Goal: Task Accomplishment & Management: Use online tool/utility

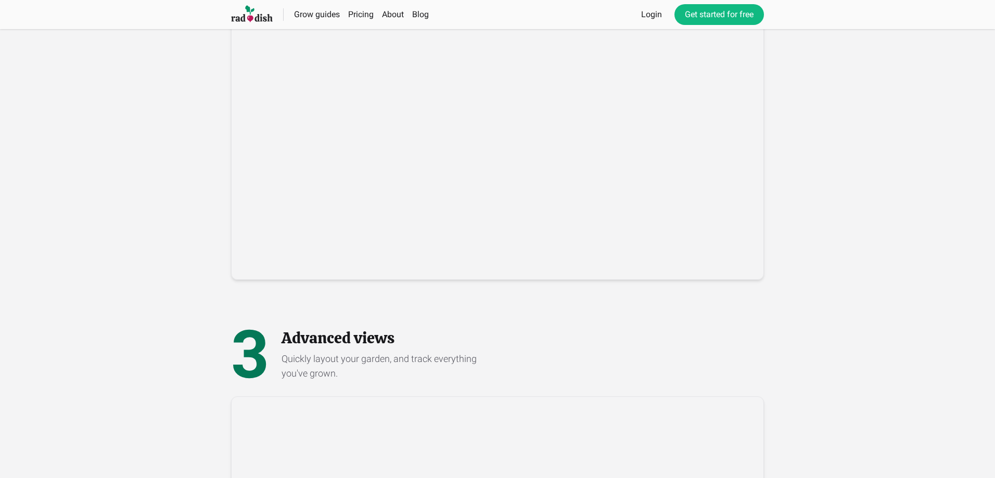
scroll to position [961, 0]
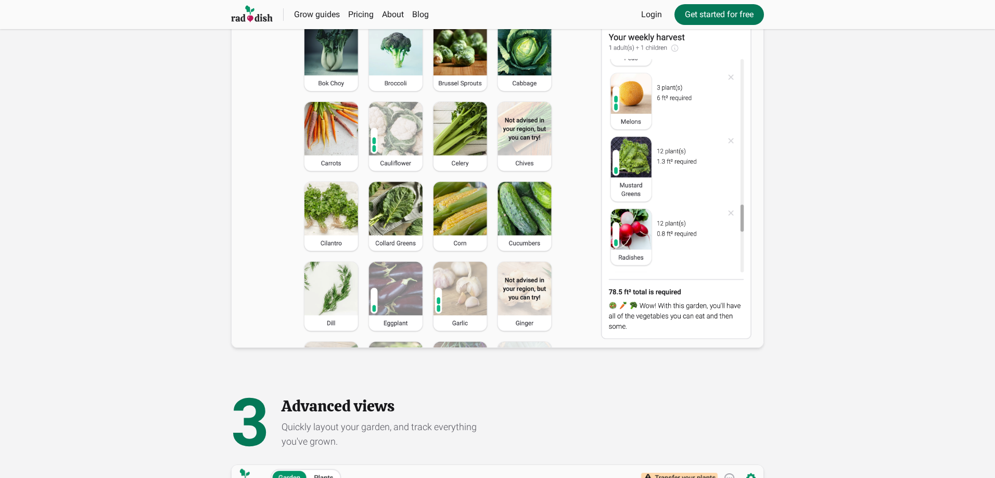
click at [740, 17] on link "Get started for free" at bounding box center [720, 14] width 90 height 21
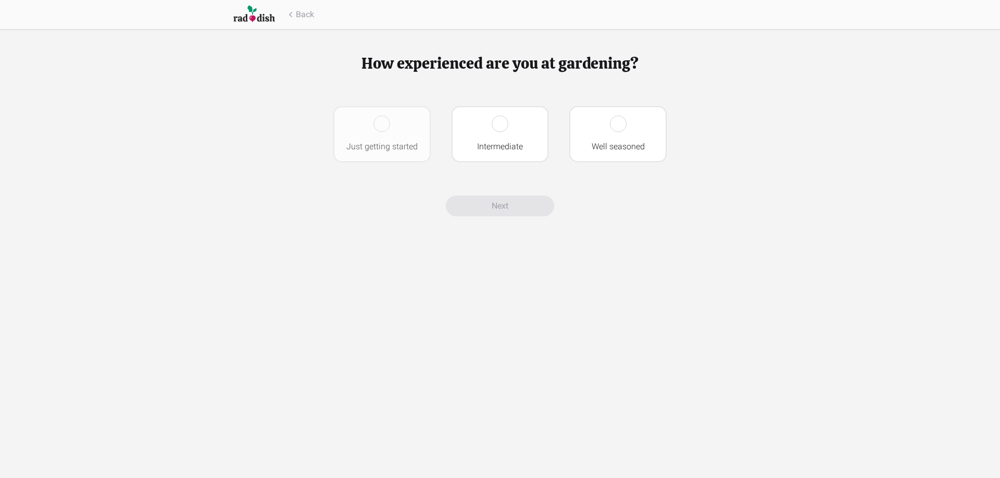
click at [384, 140] on div "Just getting started" at bounding box center [381, 134] width 97 height 56
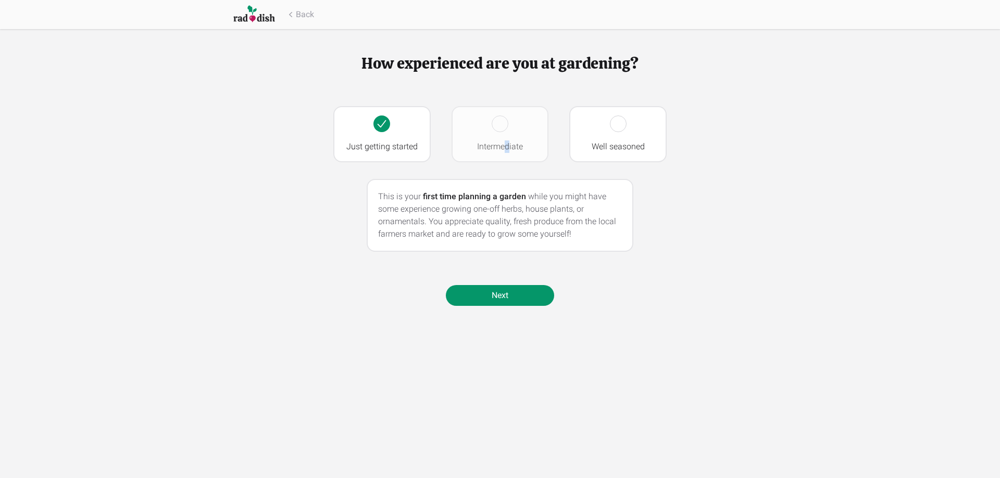
click at [508, 136] on div "Intermediate" at bounding box center [499, 134] width 97 height 56
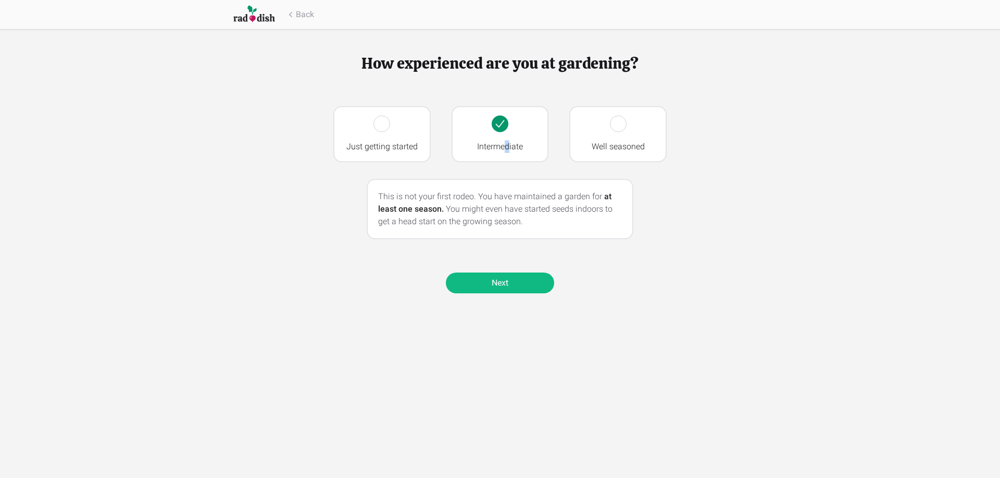
click at [508, 285] on link "Next" at bounding box center [500, 283] width 108 height 21
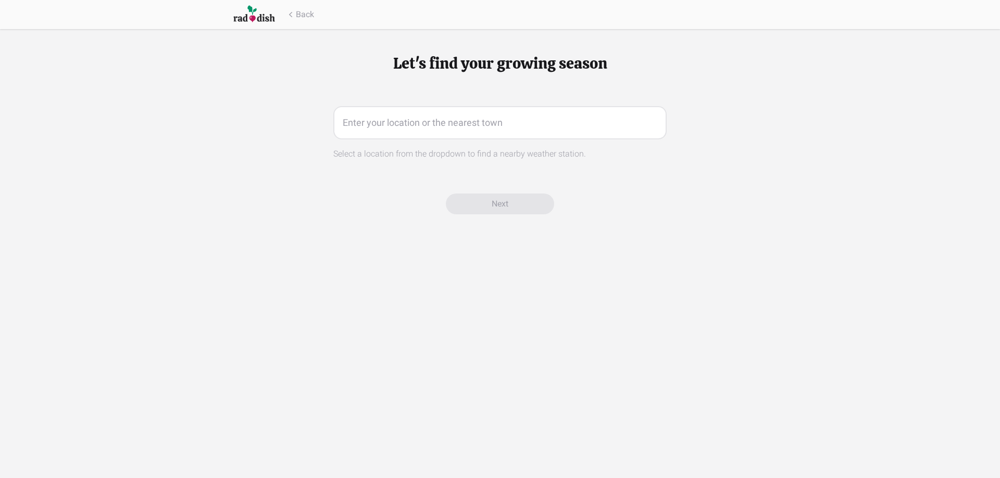
click at [464, 126] on input "text" at bounding box center [499, 122] width 333 height 33
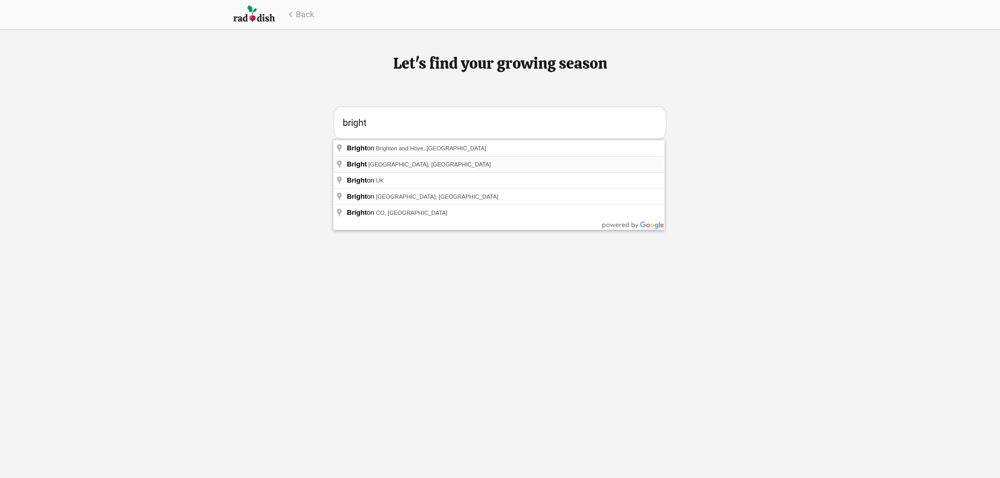
type input "Bright VIC, Australia"
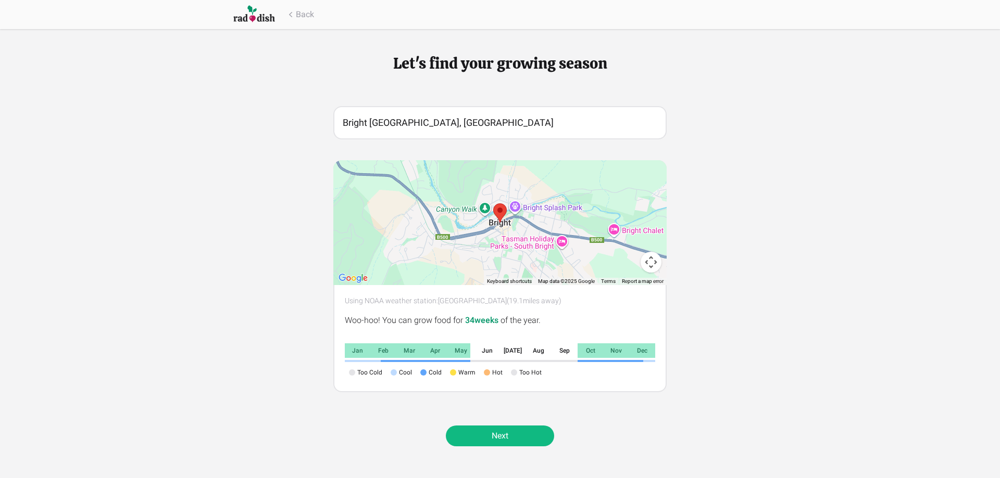
click at [489, 434] on link "Next" at bounding box center [500, 436] width 108 height 21
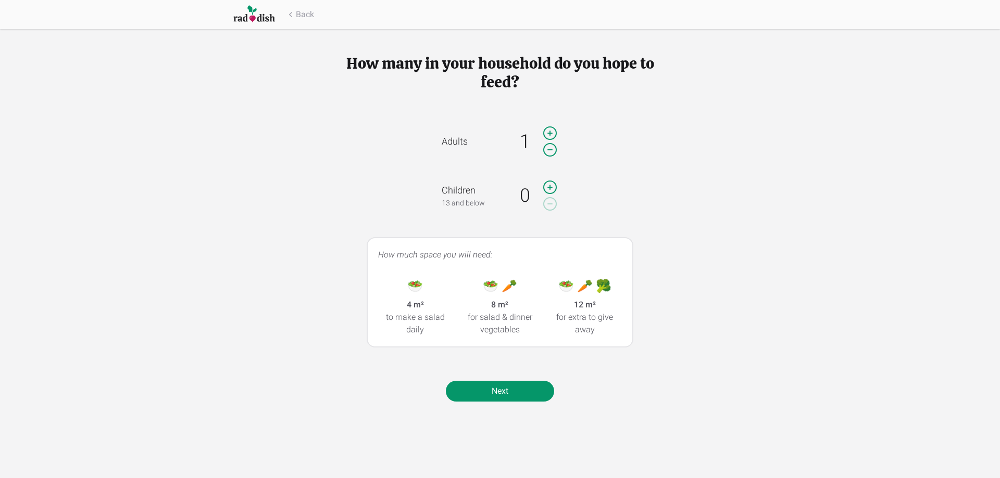
click at [550, 134] on icon at bounding box center [550, 133] width 12 height 12
click at [523, 393] on link "Next" at bounding box center [500, 391] width 108 height 21
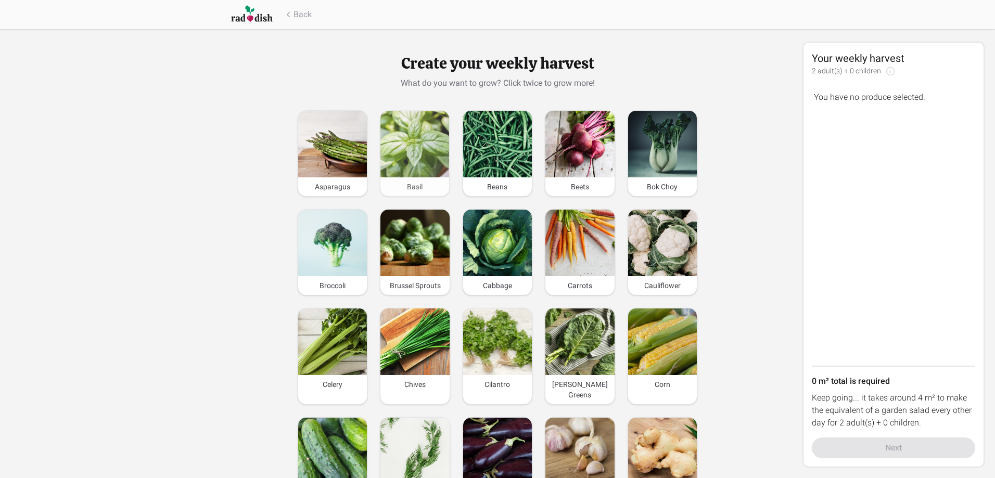
click at [439, 155] on img at bounding box center [415, 144] width 69 height 67
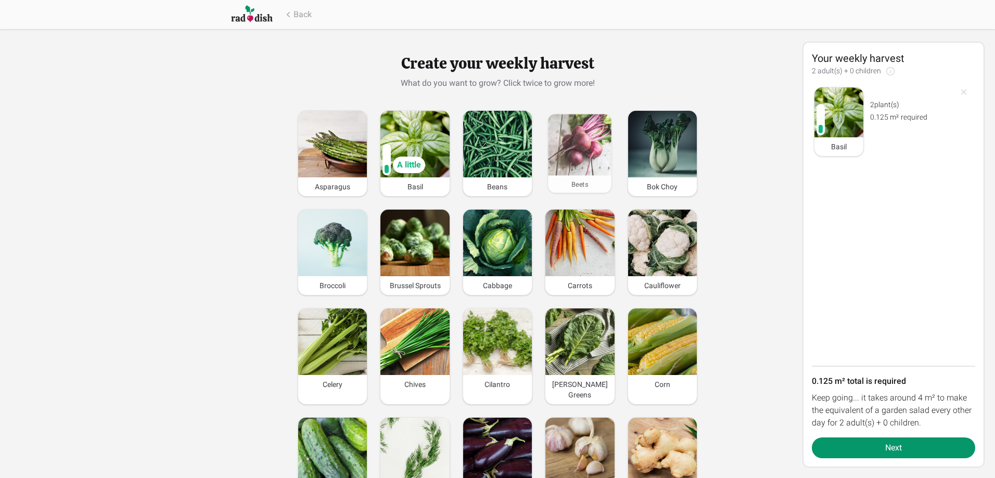
click at [579, 168] on img at bounding box center [580, 144] width 64 height 61
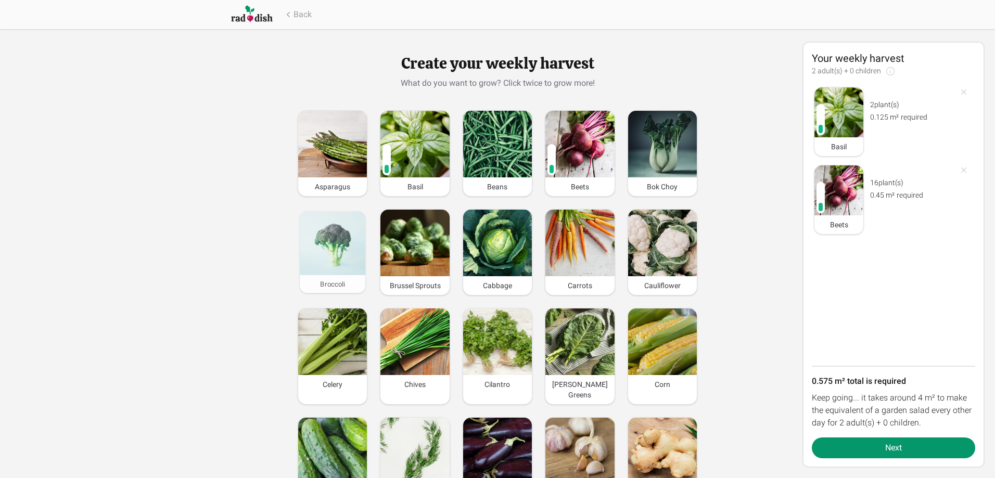
click at [332, 262] on img at bounding box center [333, 244] width 66 height 64
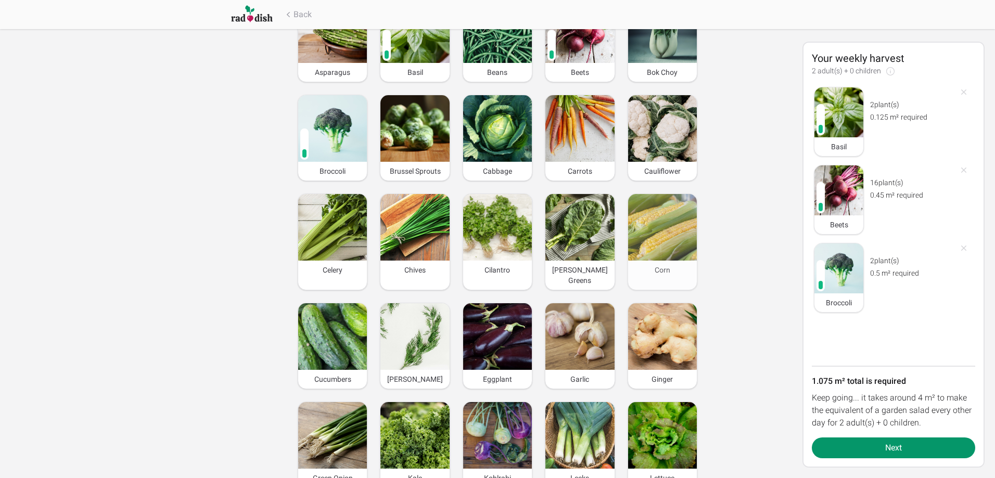
scroll to position [156, 0]
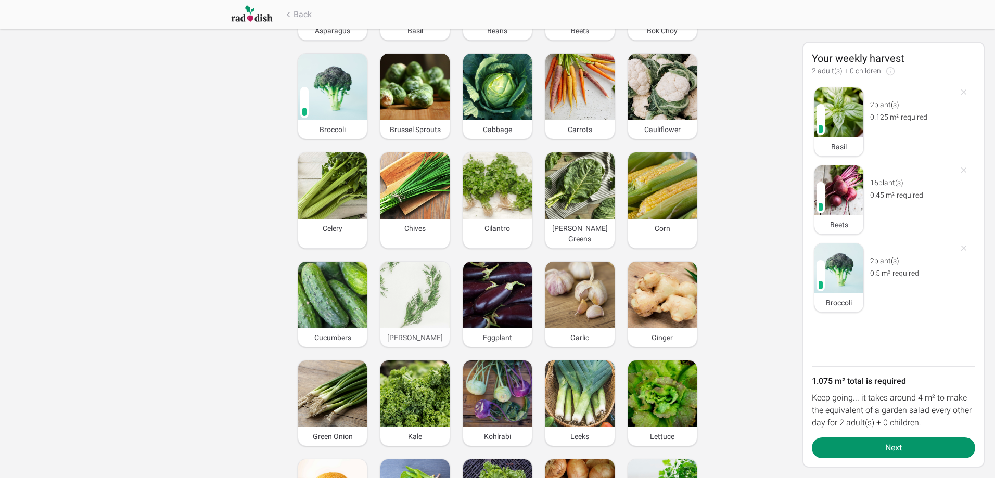
click at [414, 272] on img at bounding box center [415, 295] width 69 height 67
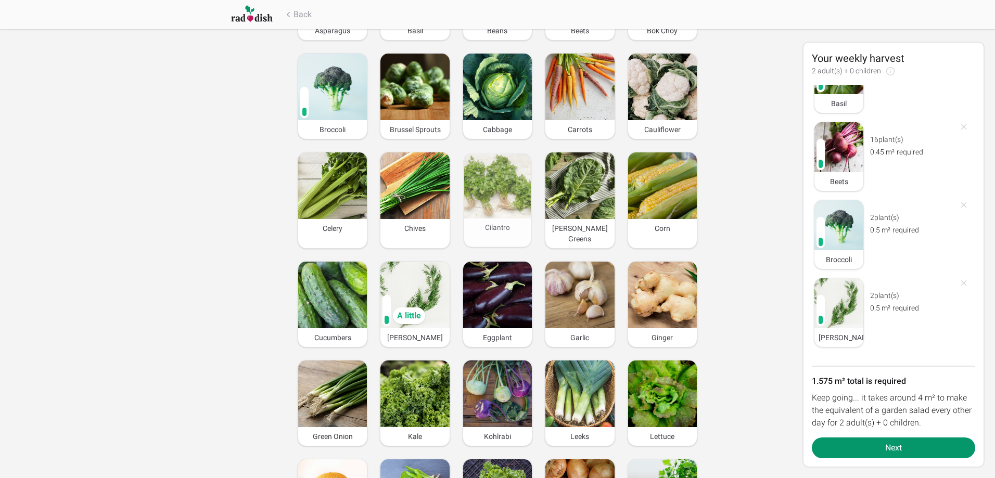
click at [492, 199] on img at bounding box center [497, 186] width 67 height 65
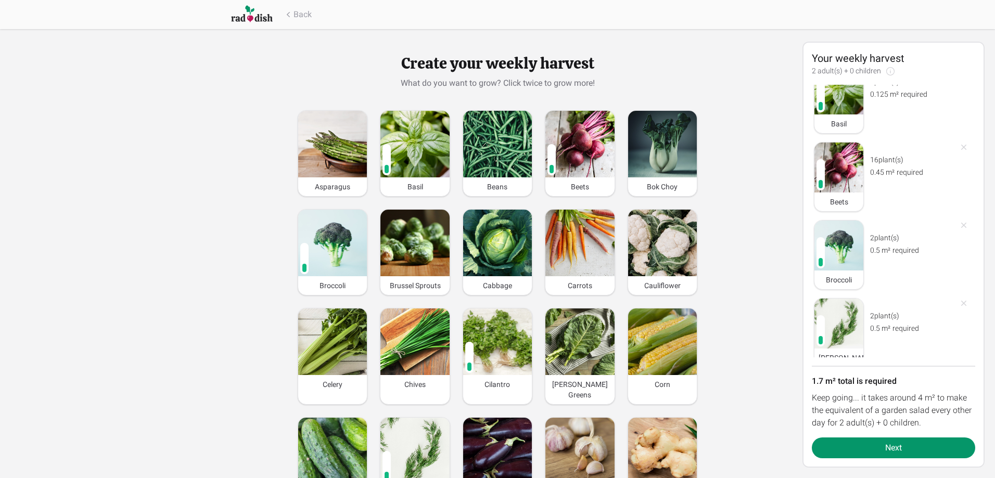
scroll to position [121, 0]
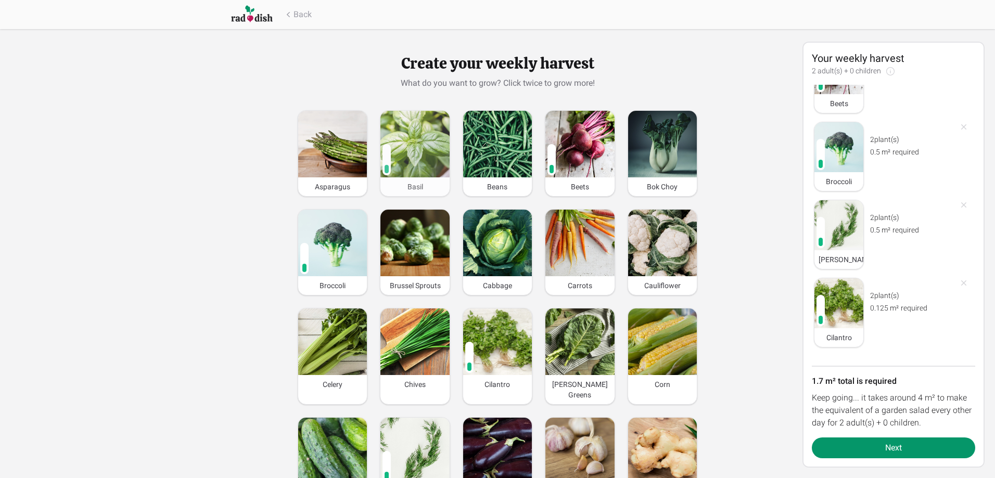
click at [412, 152] on img at bounding box center [415, 144] width 69 height 67
click at [396, 144] on img at bounding box center [415, 144] width 69 height 67
click at [407, 141] on img at bounding box center [415, 144] width 69 height 67
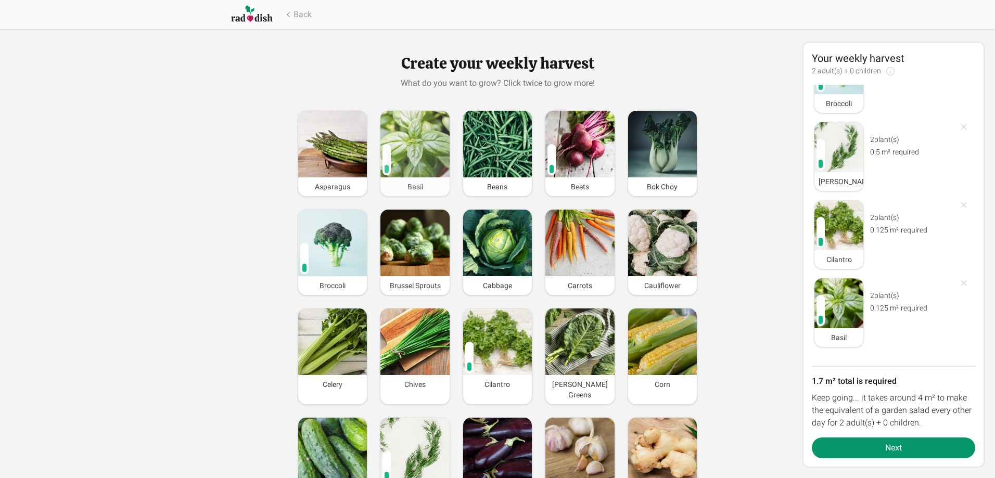
click at [409, 141] on img at bounding box center [415, 144] width 69 height 67
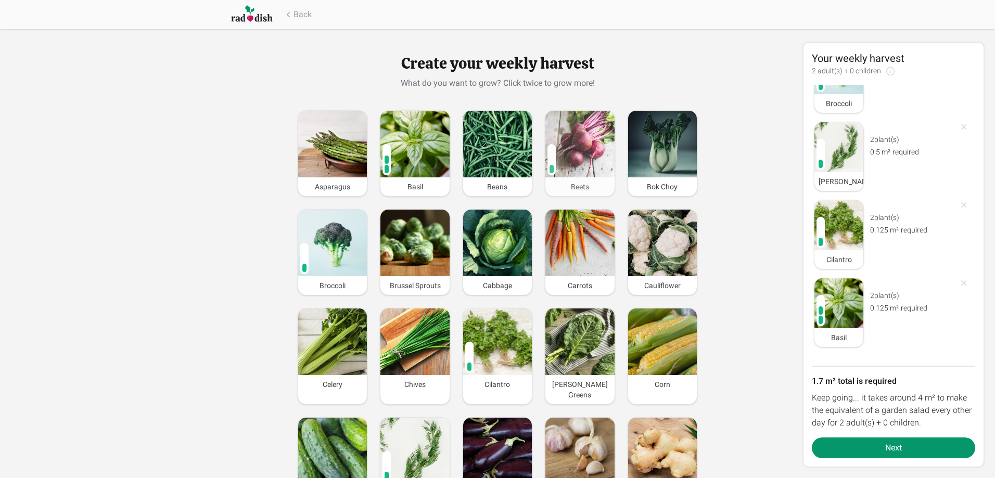
click at [595, 165] on img at bounding box center [580, 144] width 69 height 67
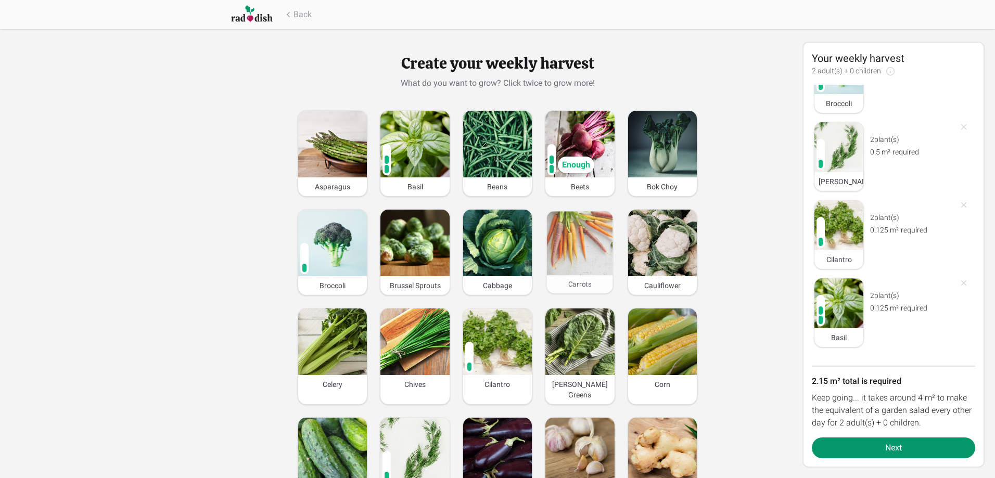
click at [561, 248] on img at bounding box center [580, 243] width 66 height 64
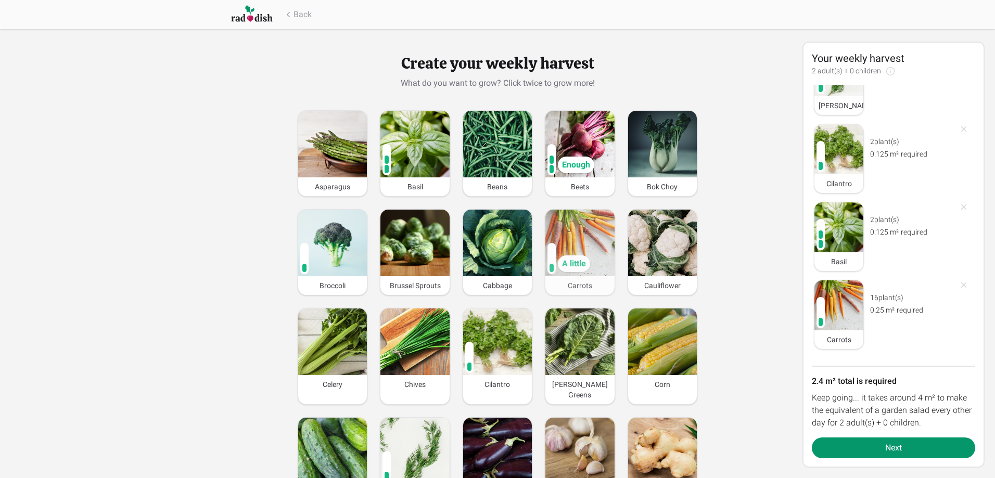
scroll to position [199, 0]
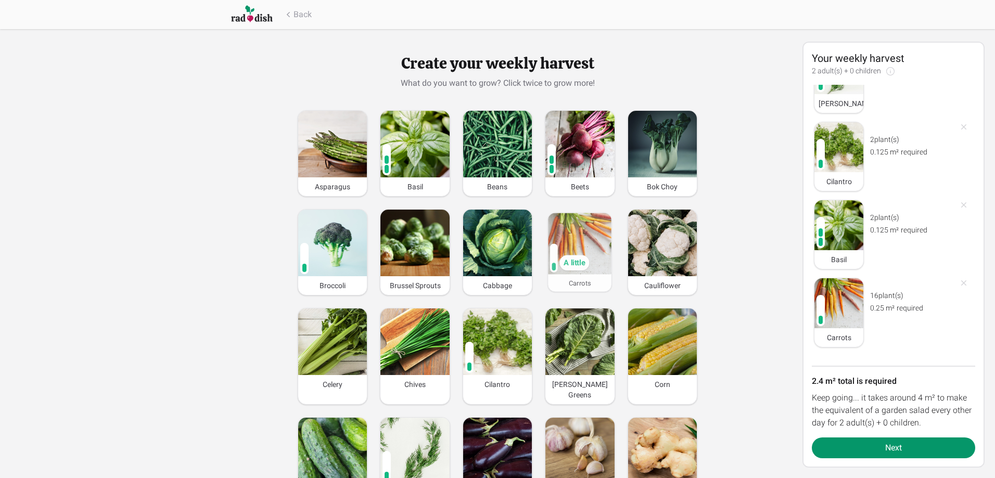
click at [579, 239] on img at bounding box center [580, 243] width 64 height 61
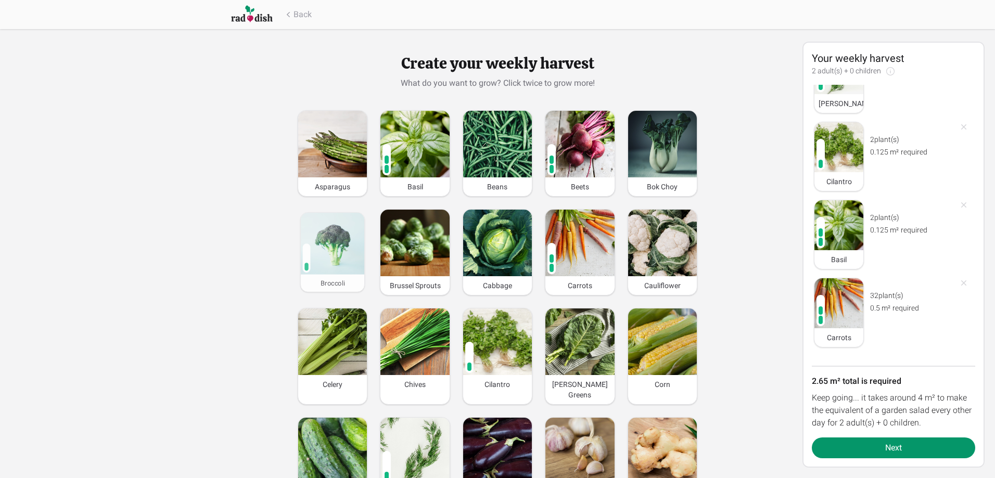
click at [311, 243] on div "A little" at bounding box center [333, 243] width 64 height 61
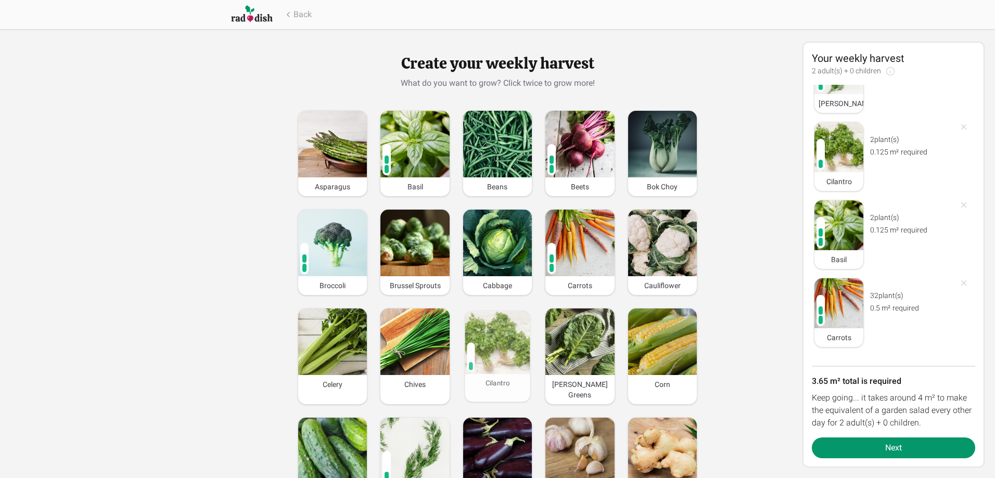
click at [498, 359] on div "A little" at bounding box center [492, 363] width 31 height 16
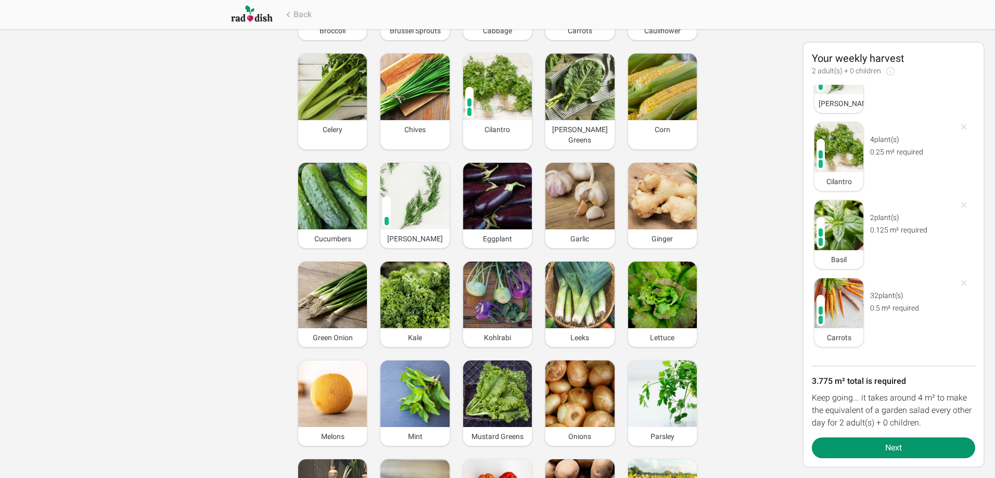
scroll to position [260, 0]
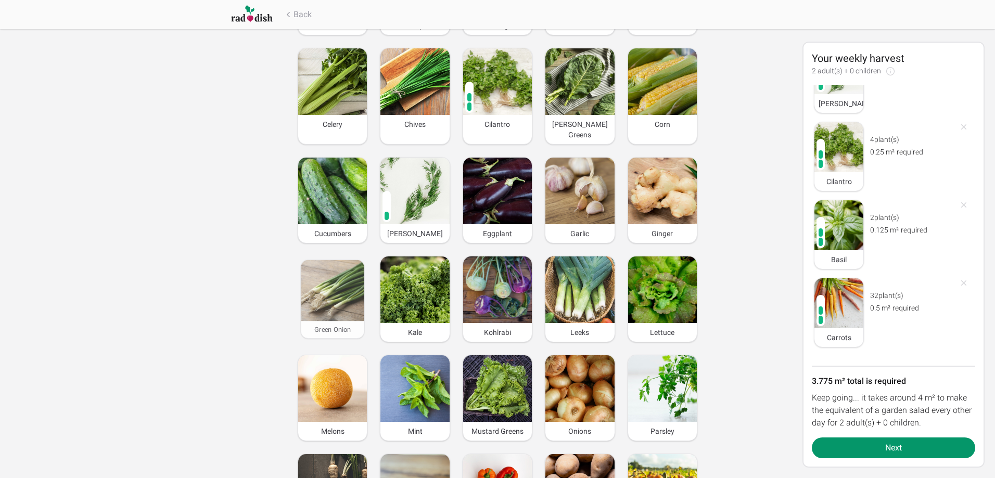
click at [357, 297] on img at bounding box center [332, 290] width 63 height 61
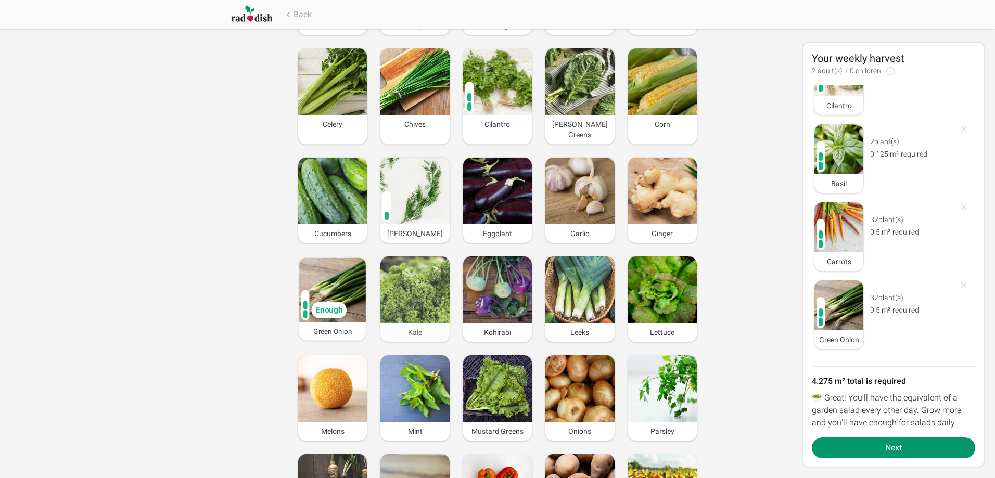
scroll to position [278, 0]
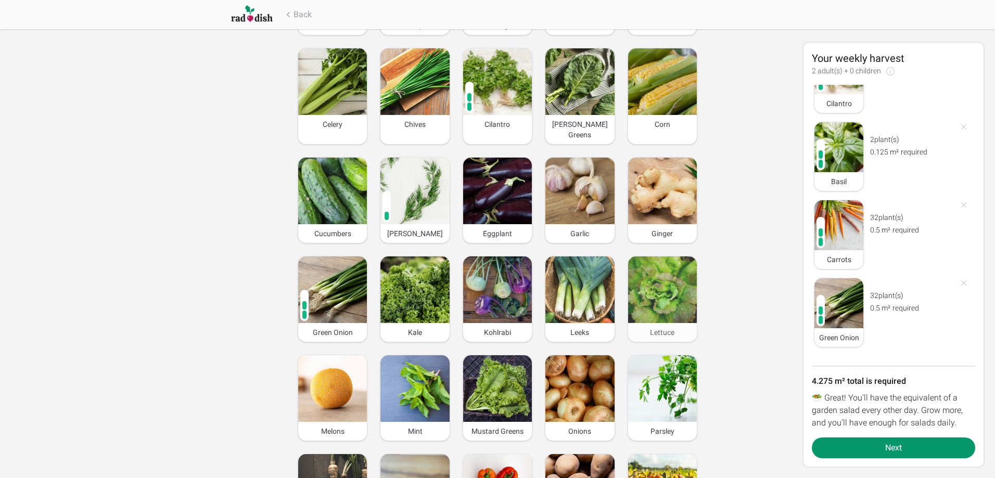
click at [673, 293] on img at bounding box center [662, 290] width 69 height 67
click at [673, 293] on div "A little" at bounding box center [662, 291] width 66 height 64
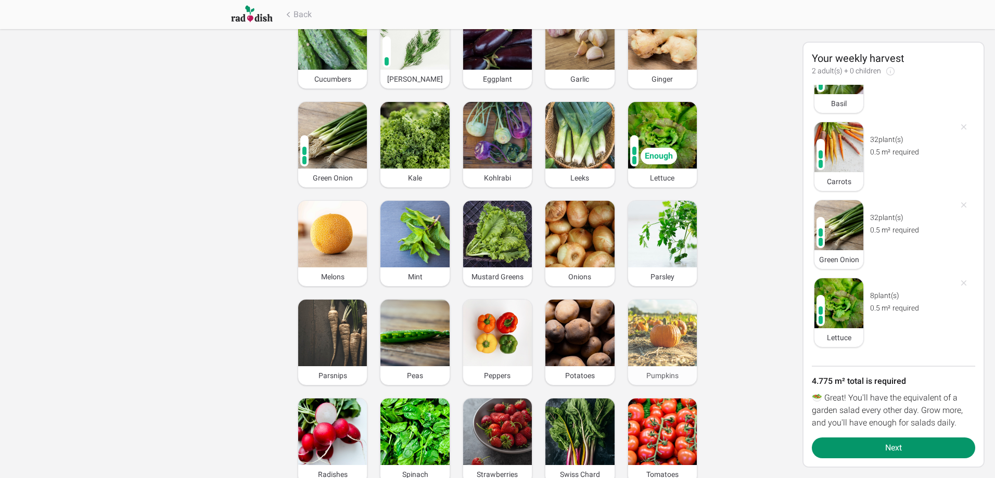
scroll to position [417, 0]
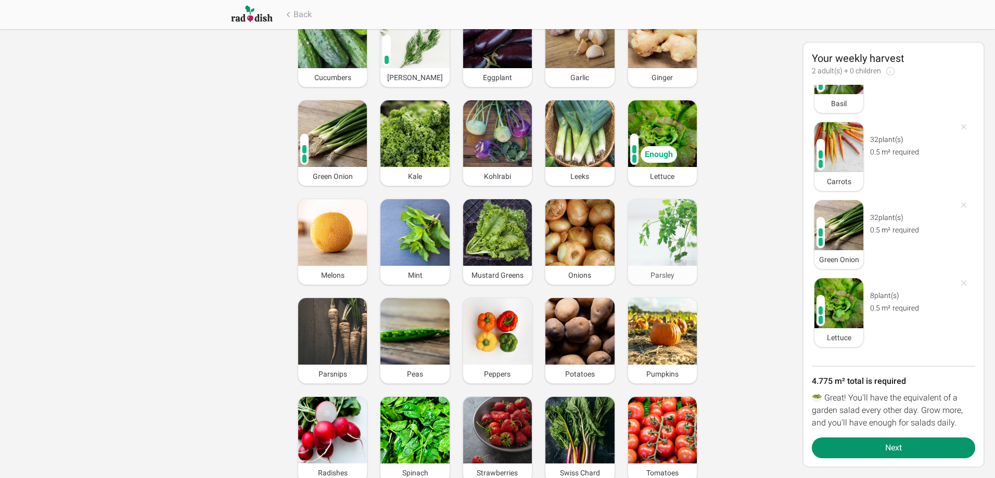
click at [665, 266] on div "Parsley" at bounding box center [662, 275] width 69 height 19
click at [665, 265] on div "Parsley" at bounding box center [662, 274] width 66 height 18
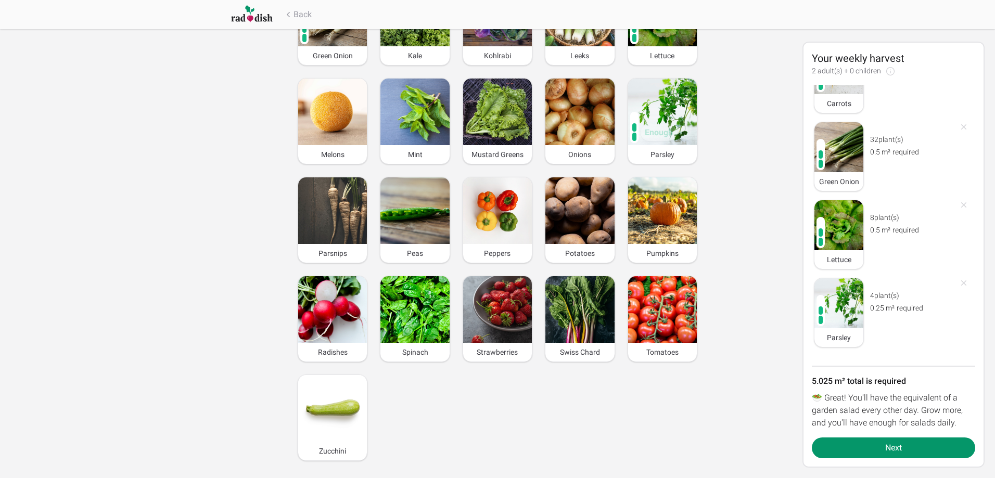
scroll to position [576, 0]
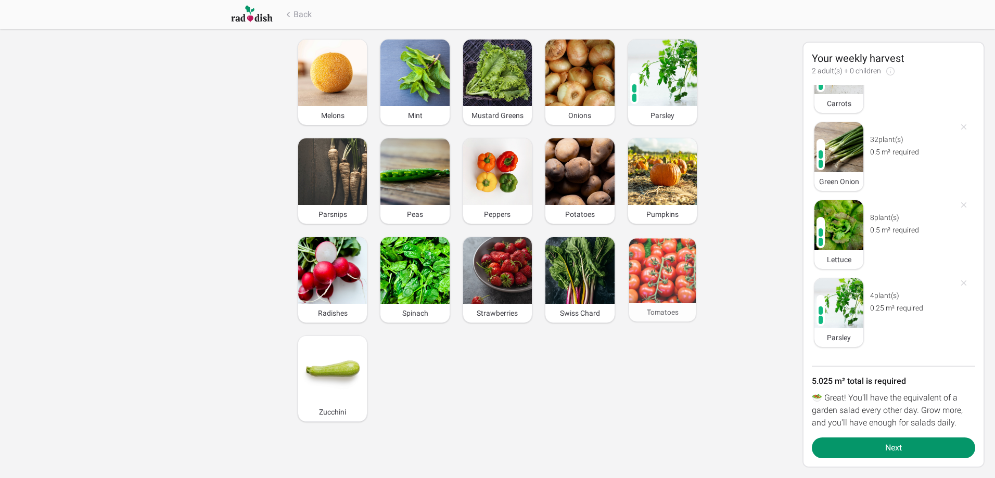
click at [636, 268] on img at bounding box center [662, 270] width 67 height 65
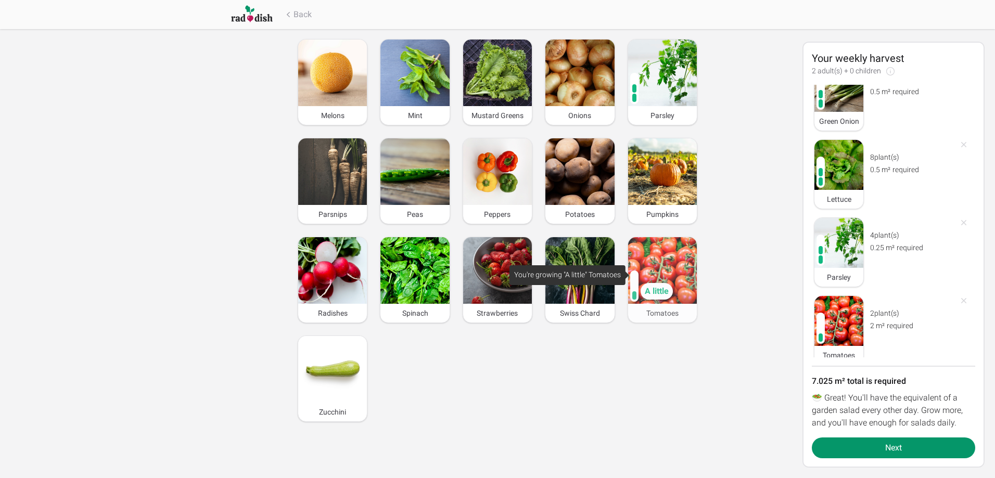
scroll to position [512, 0]
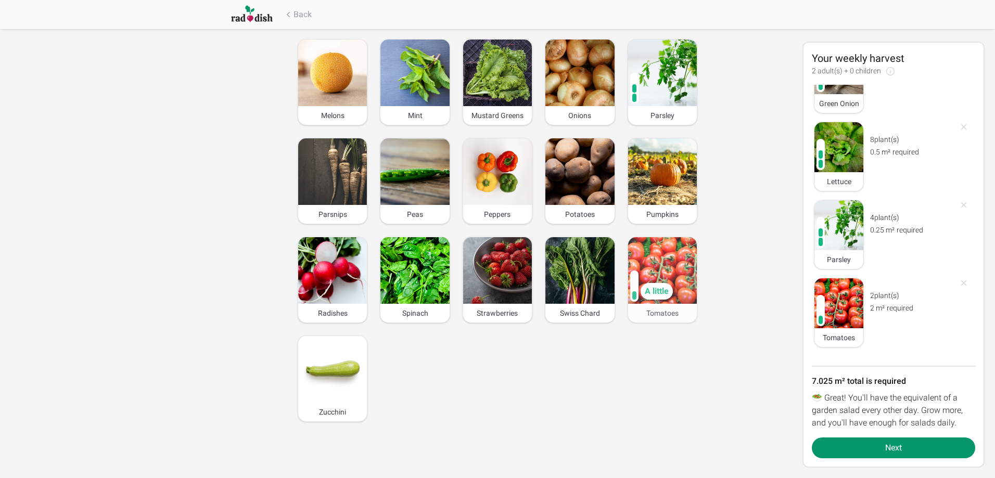
click at [660, 265] on img at bounding box center [662, 270] width 69 height 67
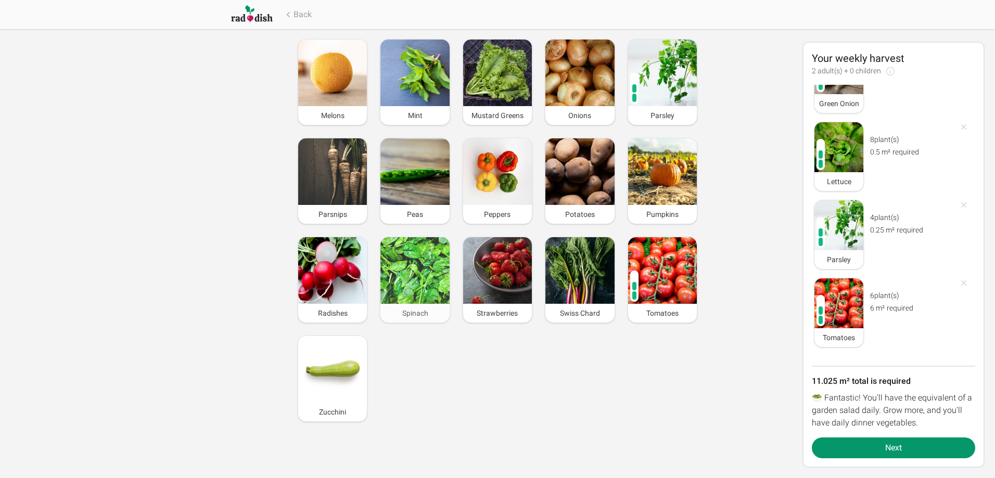
click at [427, 278] on img at bounding box center [415, 270] width 69 height 67
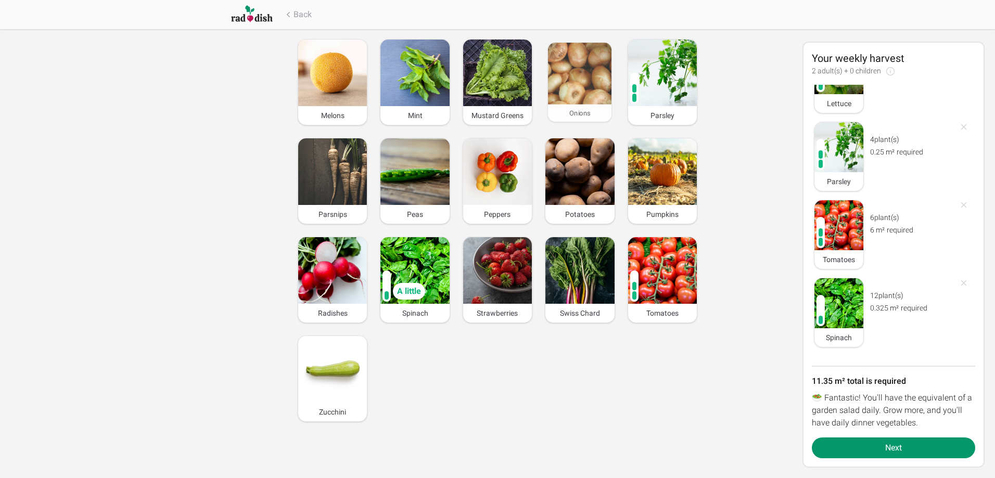
click at [585, 52] on img at bounding box center [580, 73] width 64 height 61
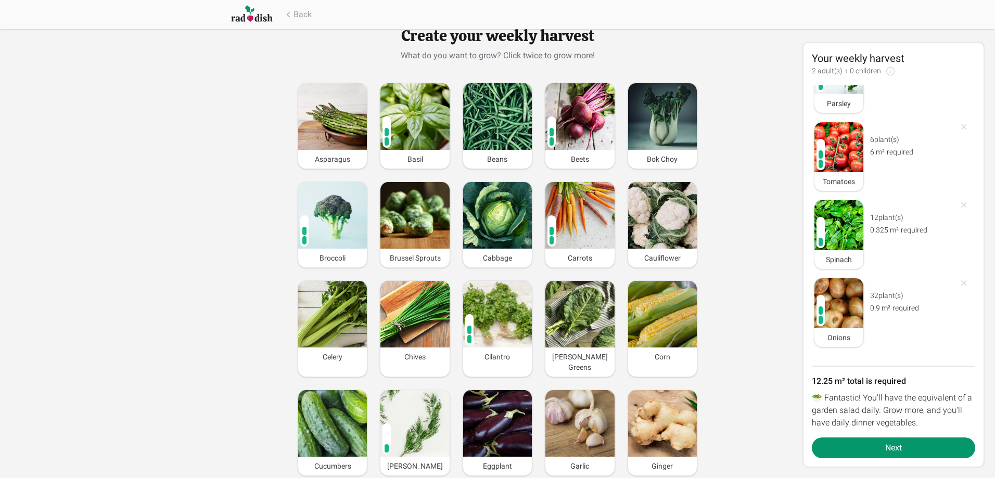
scroll to position [0, 0]
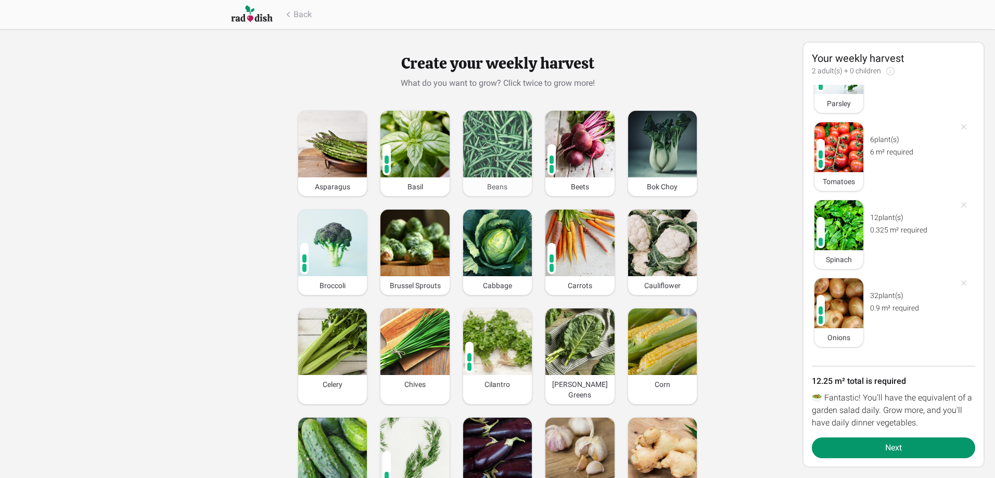
click at [489, 150] on img at bounding box center [497, 144] width 69 height 67
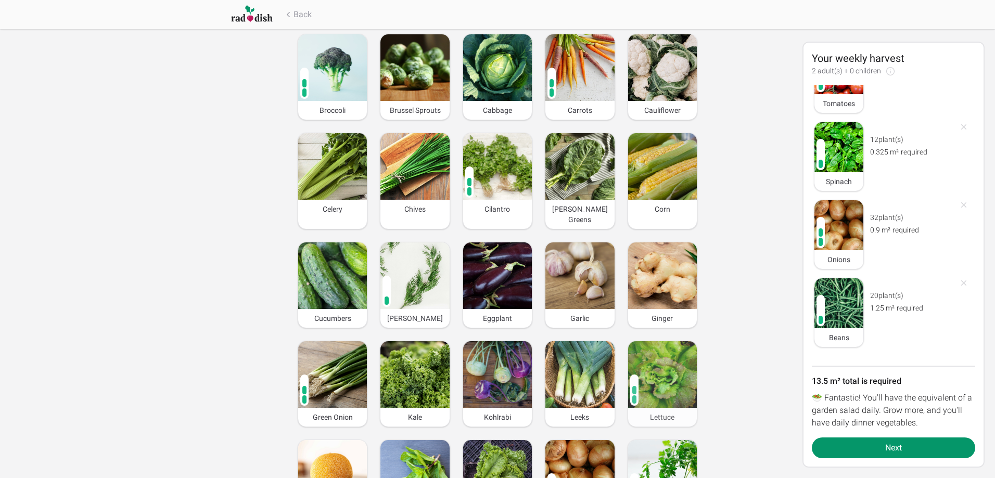
scroll to position [208, 0]
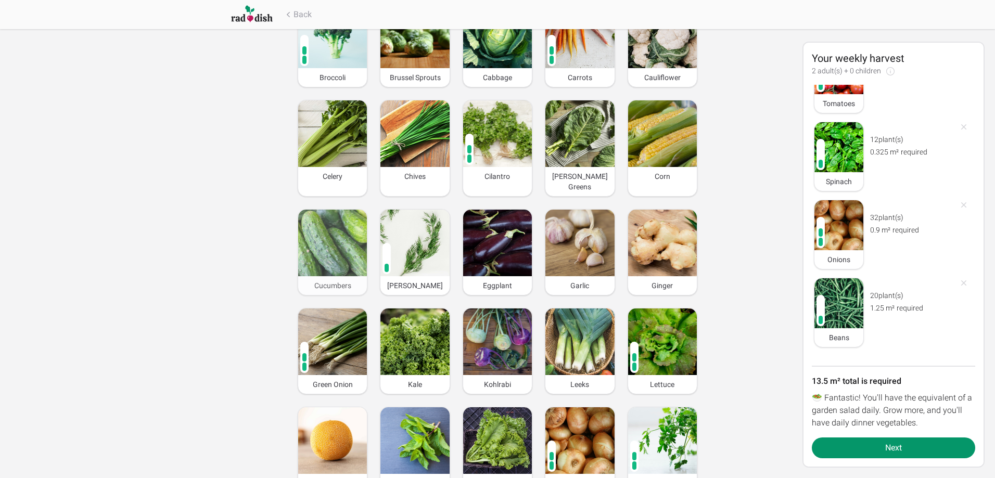
click at [350, 241] on img at bounding box center [332, 243] width 69 height 67
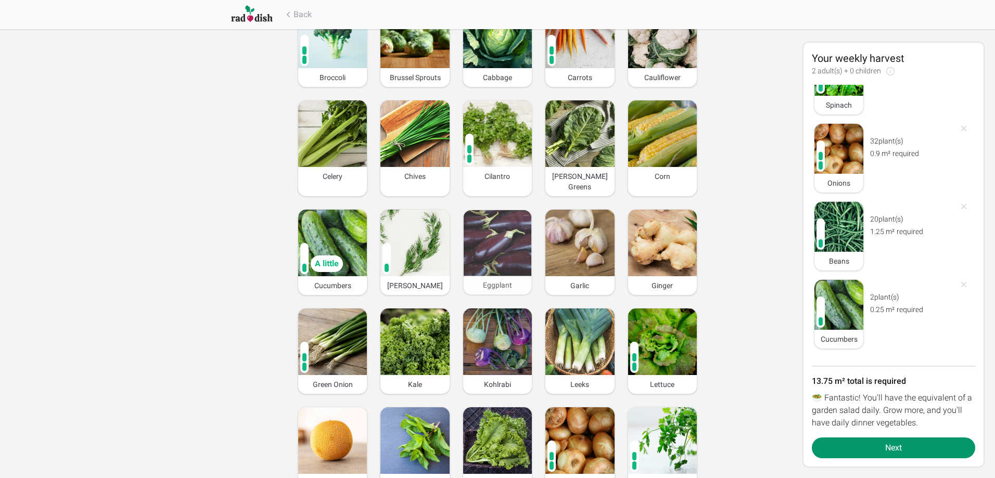
click at [508, 236] on img at bounding box center [498, 243] width 68 height 66
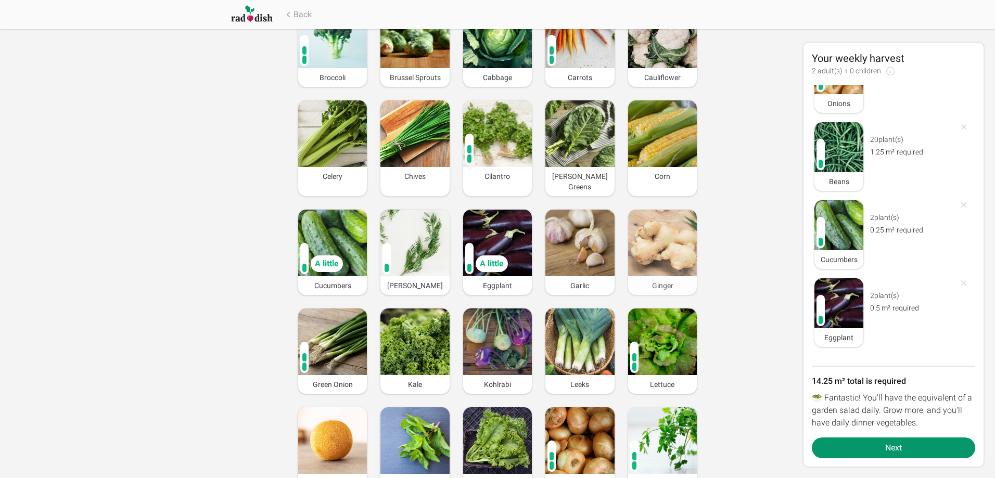
click at [658, 246] on img at bounding box center [662, 243] width 69 height 67
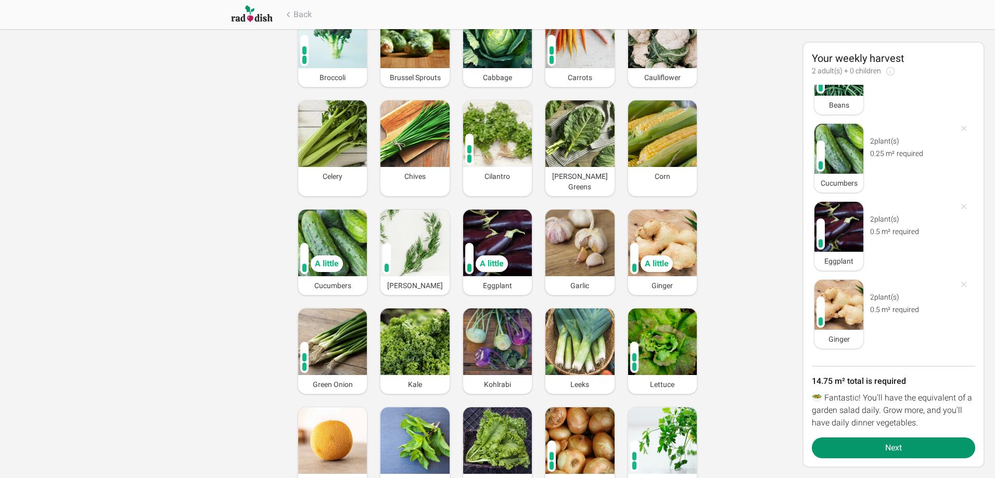
scroll to position [980, 0]
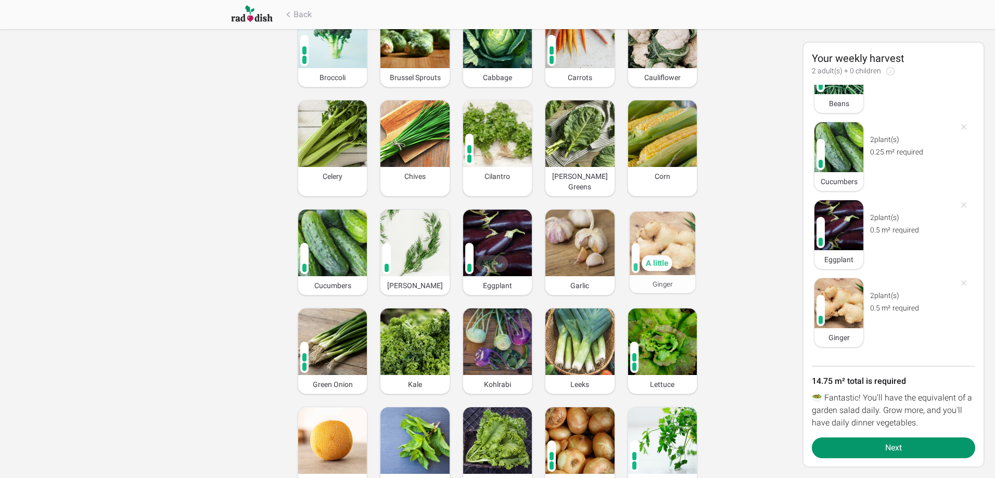
click at [659, 243] on img at bounding box center [663, 244] width 66 height 64
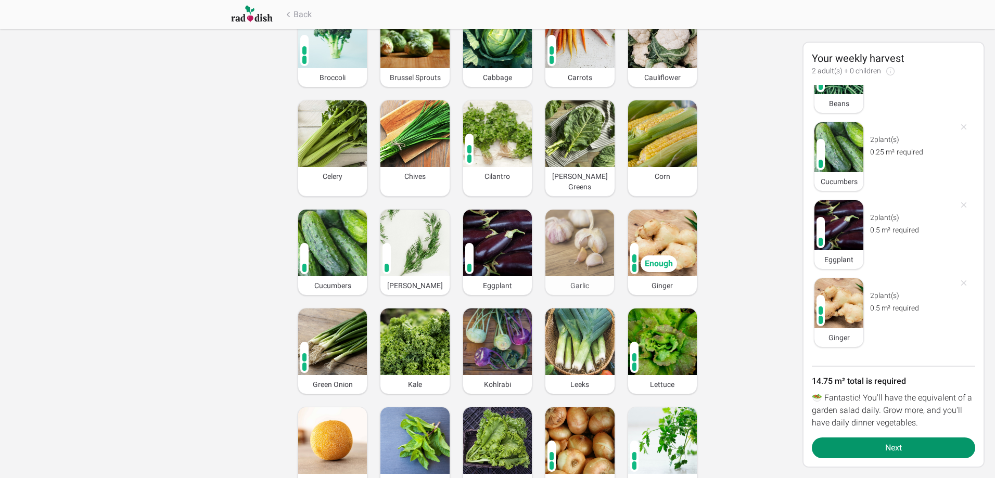
click at [589, 244] on img at bounding box center [580, 243] width 69 height 67
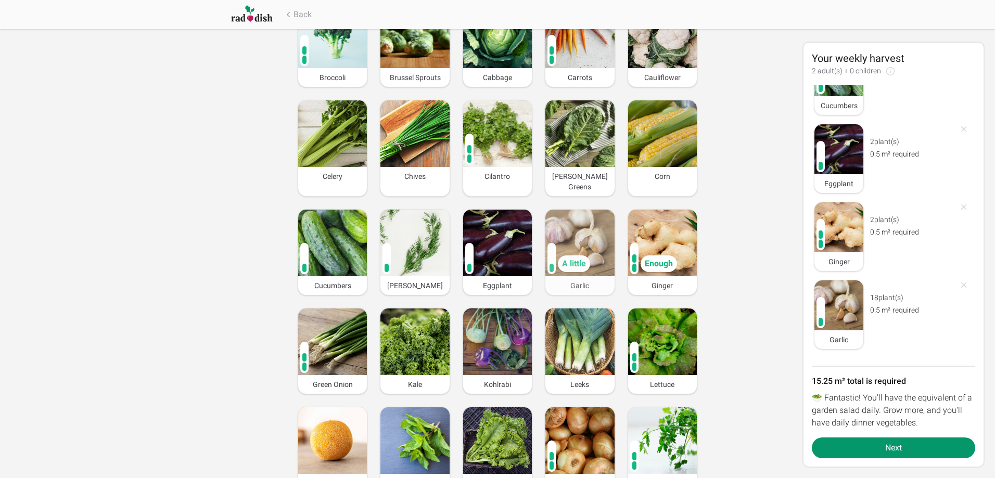
scroll to position [1058, 0]
click at [591, 244] on img at bounding box center [580, 243] width 69 height 67
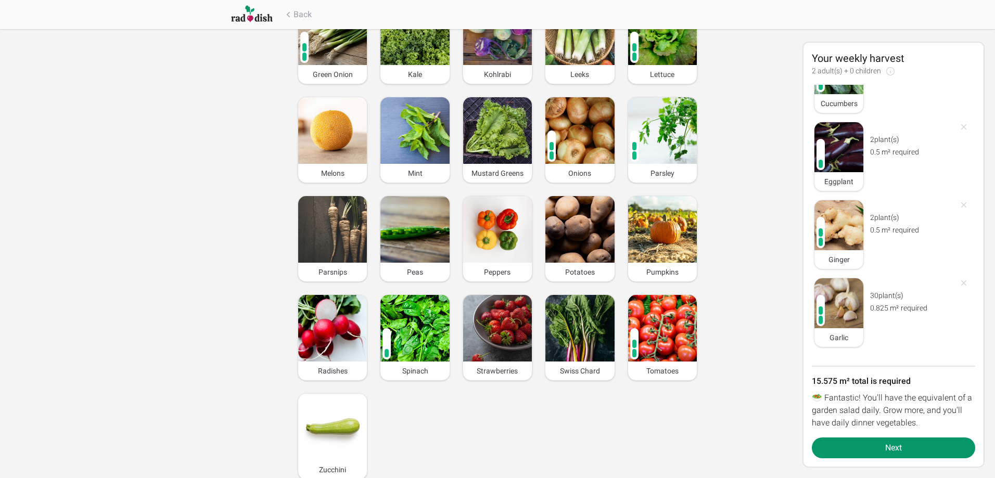
scroll to position [521, 0]
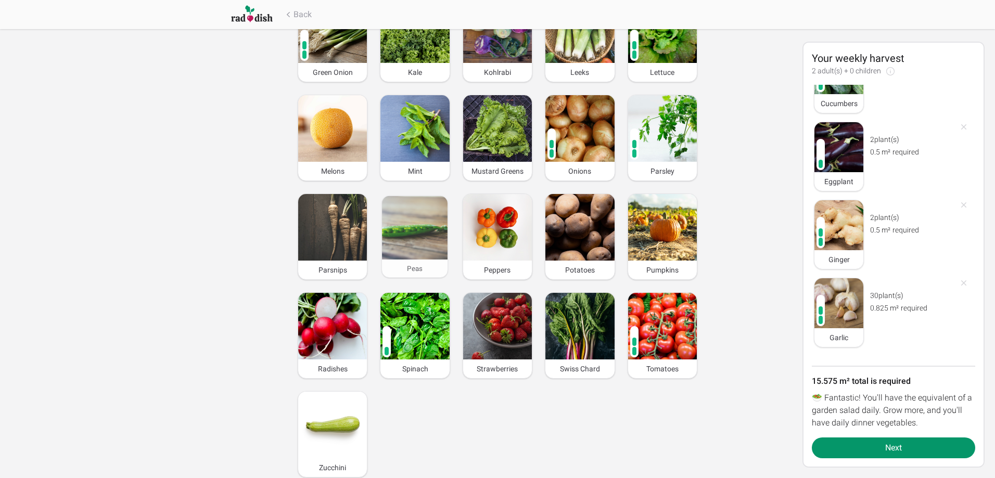
click at [401, 238] on img at bounding box center [415, 228] width 66 height 64
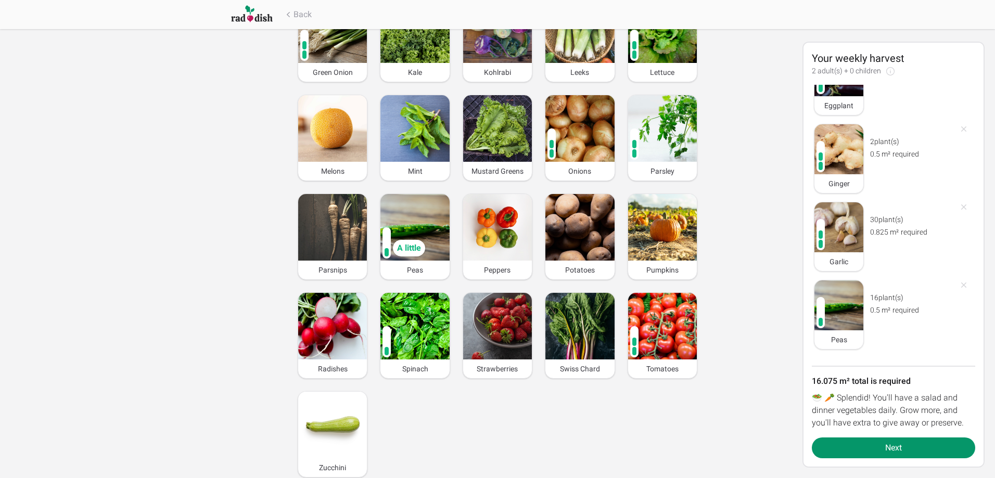
scroll to position [1137, 0]
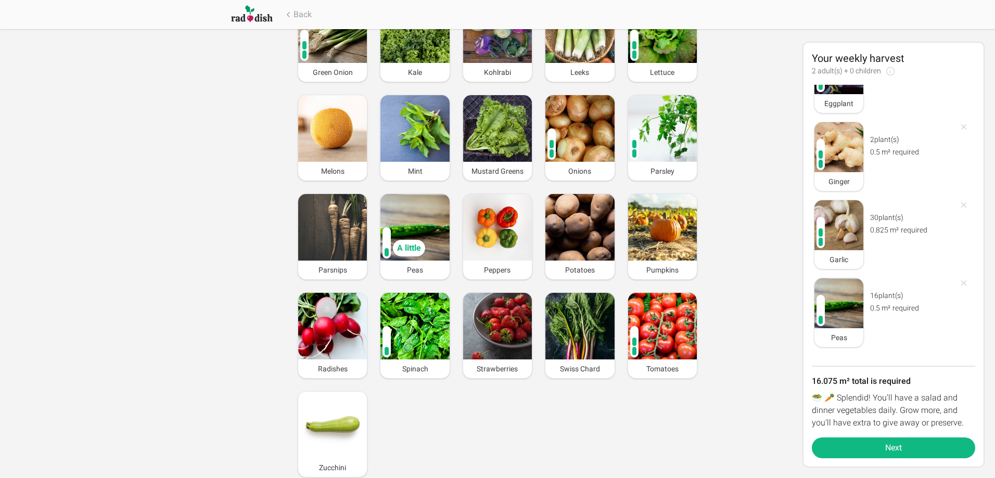
click at [855, 453] on button "Next" at bounding box center [893, 448] width 163 height 21
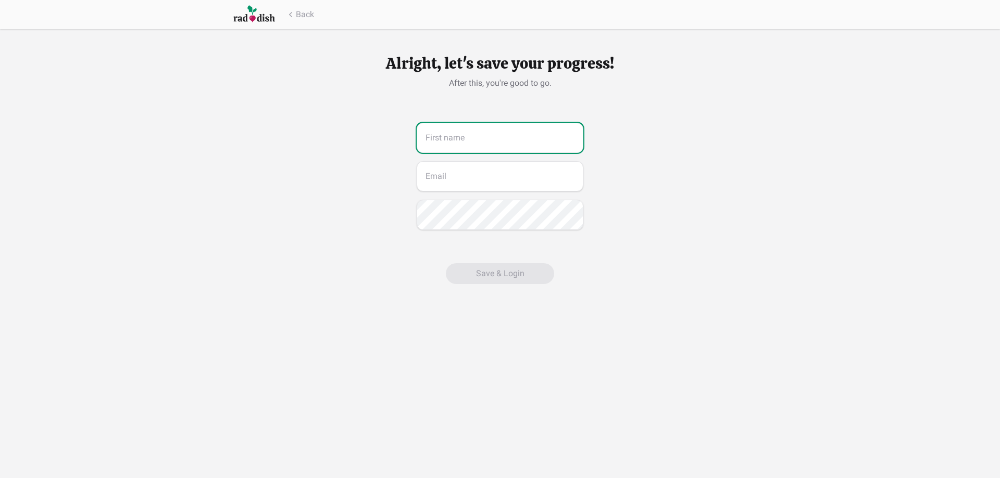
click at [493, 147] on input "text" at bounding box center [500, 138] width 167 height 30
type input "Joshua"
type input "josh.atkins94@hotmail.com"
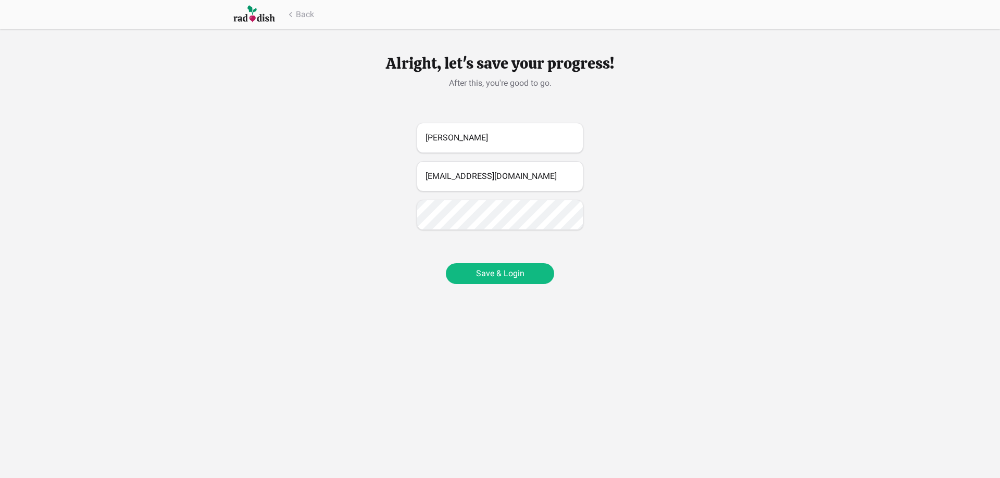
click at [525, 265] on button "Save & Login" at bounding box center [500, 273] width 108 height 21
click at [491, 271] on button "Save & Login" at bounding box center [500, 273] width 108 height 21
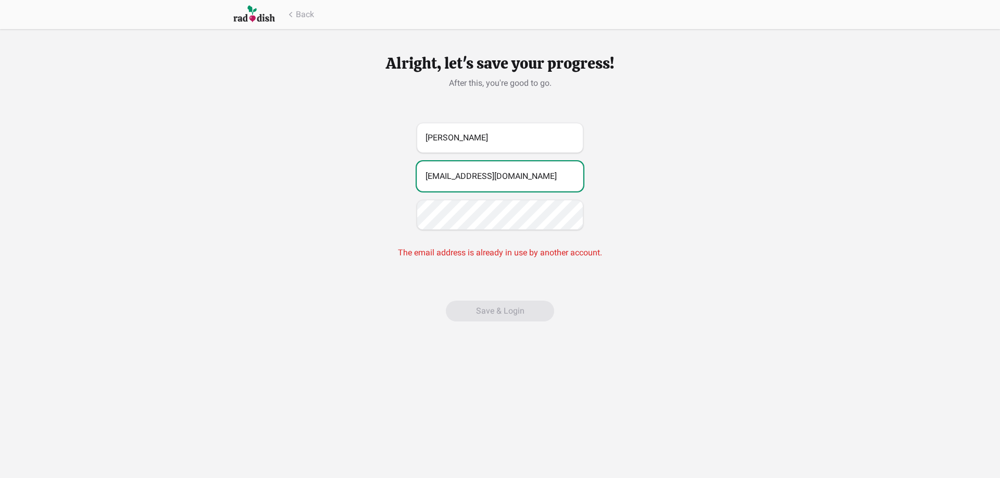
click at [535, 178] on input "josh.atkins94@hotmail.com" at bounding box center [500, 176] width 167 height 30
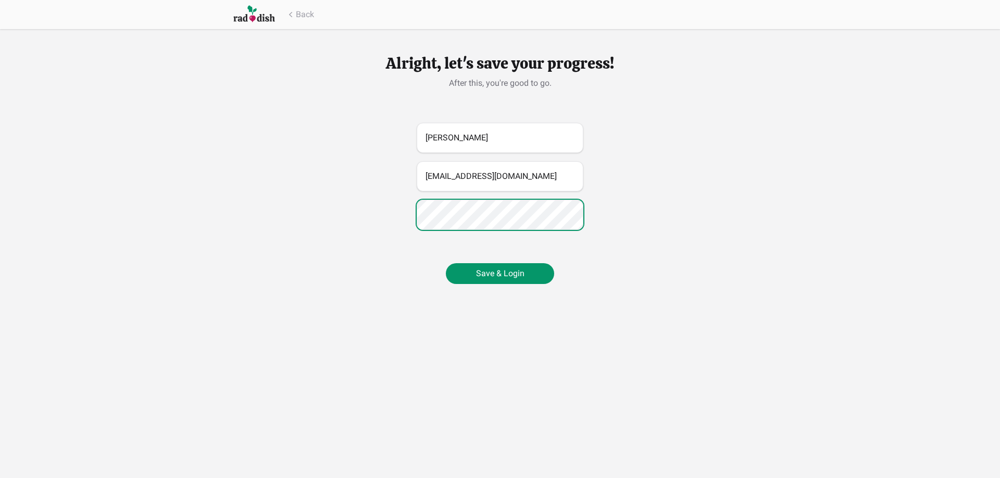
click at [320, 206] on div "Alright, let's save your progress! After this, you're good to go. Joshua josh.a…" at bounding box center [500, 154] width 1000 height 309
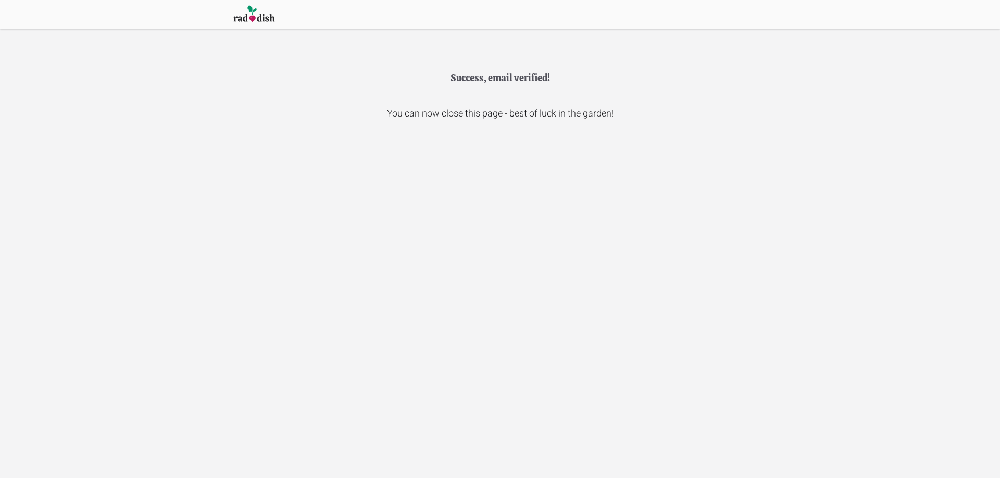
click at [236, 9] on img at bounding box center [254, 14] width 42 height 19
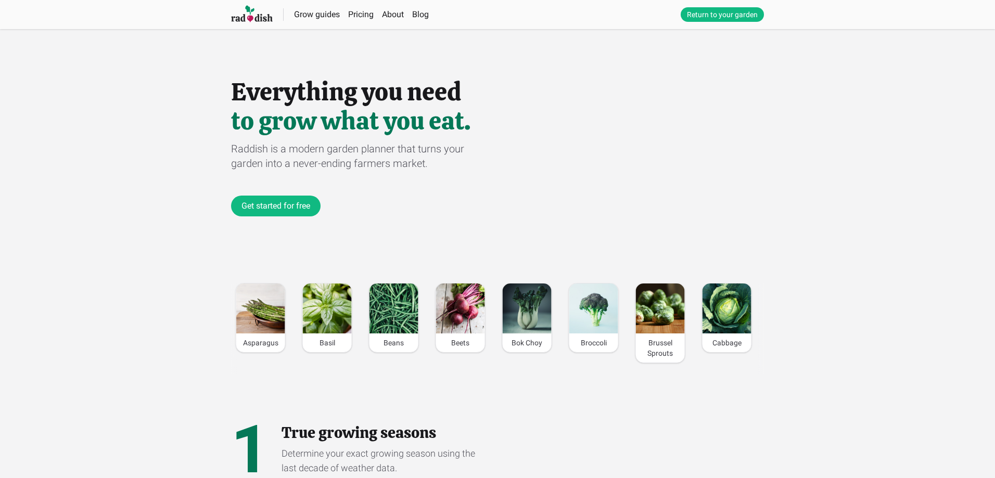
click at [719, 17] on link "Return to your garden" at bounding box center [722, 14] width 83 height 15
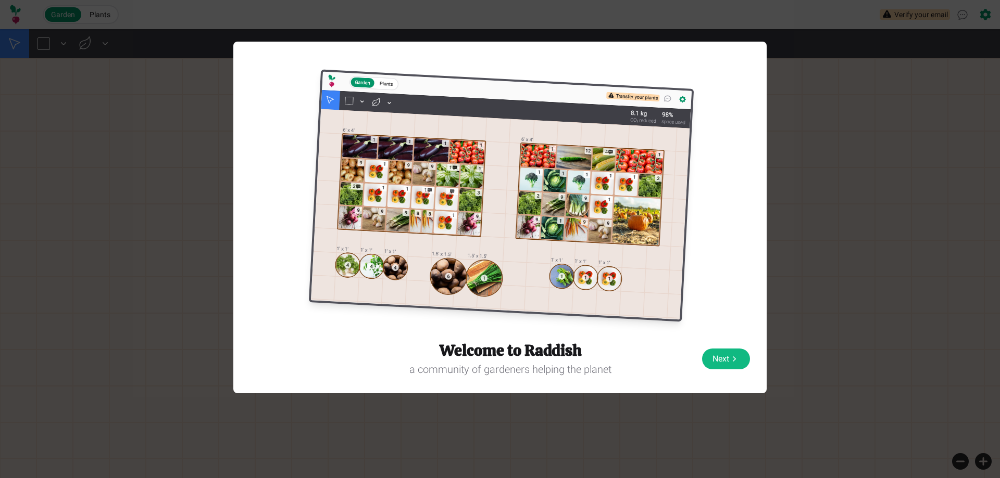
click at [719, 362] on button "Next" at bounding box center [726, 359] width 48 height 21
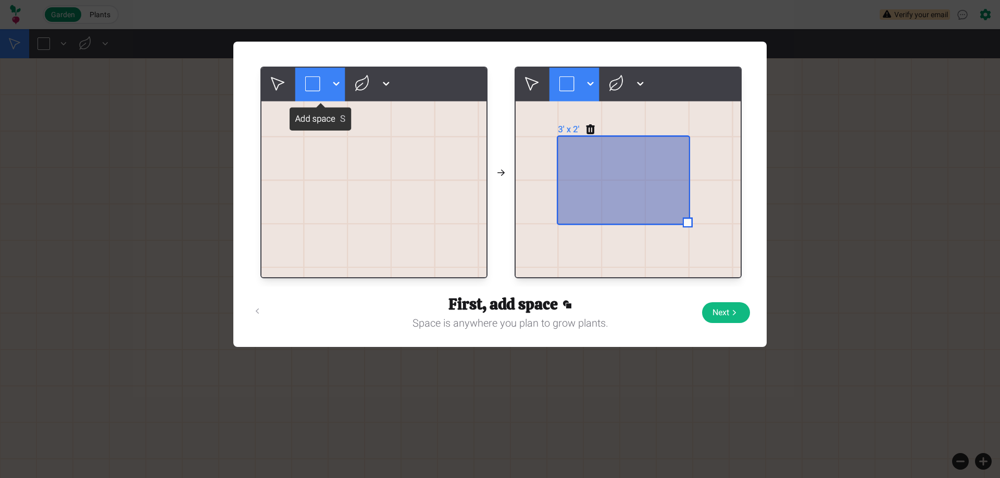
click at [724, 318] on button "Next" at bounding box center [726, 313] width 48 height 21
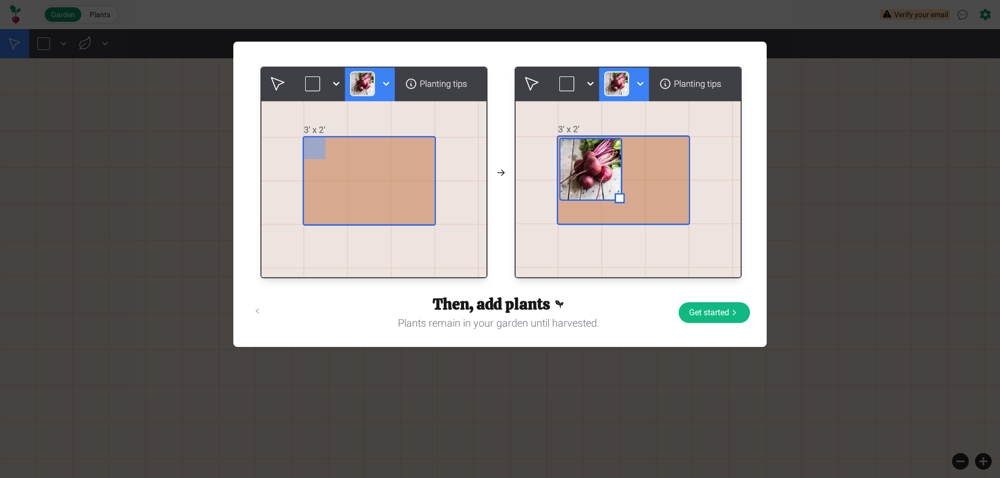
click at [722, 318] on button "Get started" at bounding box center [713, 313] width 71 height 21
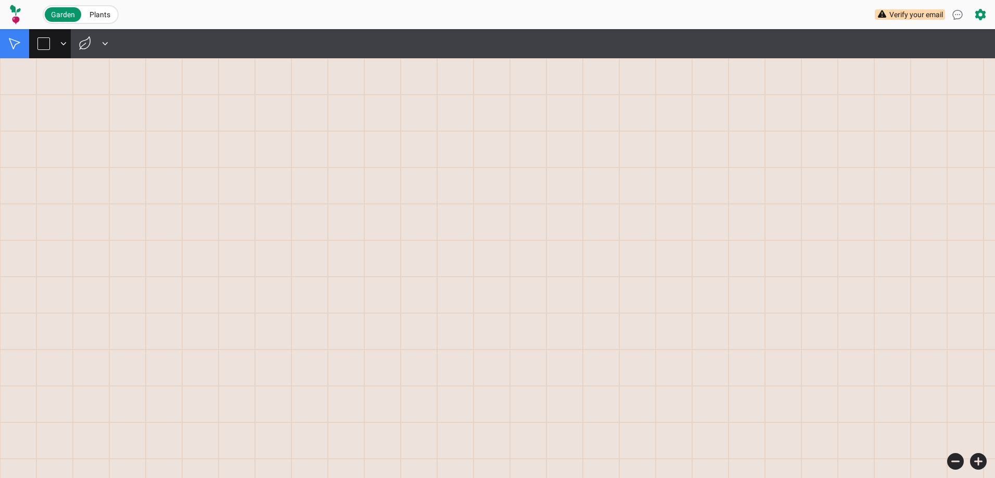
click at [42, 46] on div at bounding box center [43, 43] width 12 height 12
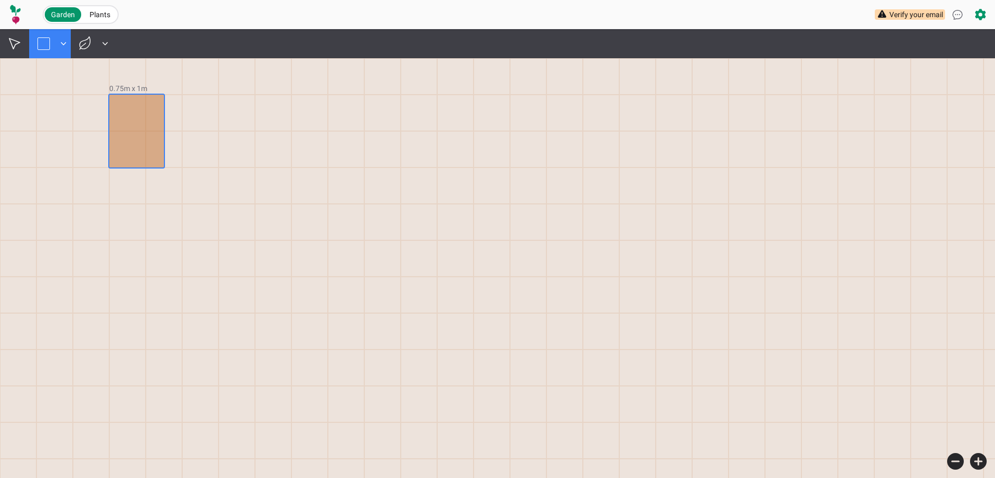
drag, startPoint x: 123, startPoint y: 105, endPoint x: 153, endPoint y: 166, distance: 67.5
click at [119, 89] on button "0.75m x 1m" at bounding box center [128, 88] width 38 height 10
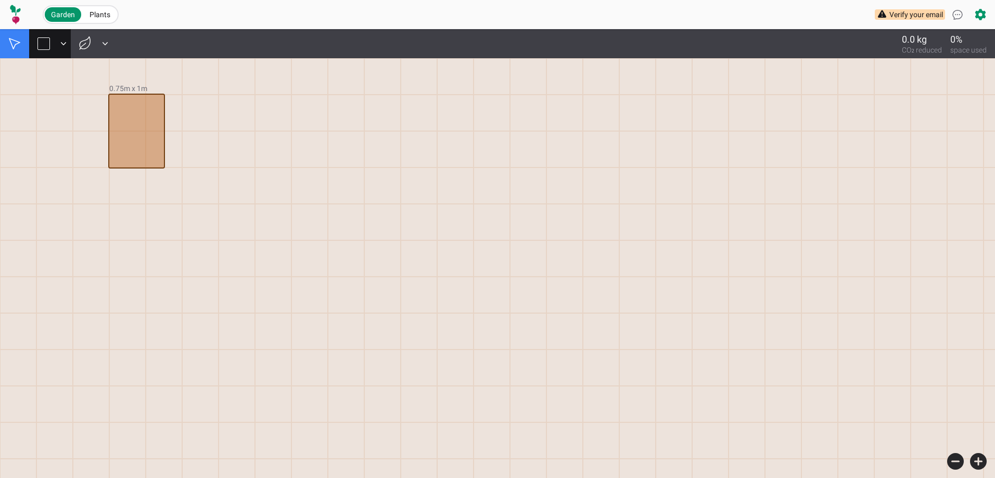
click at [46, 45] on div at bounding box center [43, 43] width 12 height 12
click at [63, 43] on icon at bounding box center [63, 44] width 10 height 10
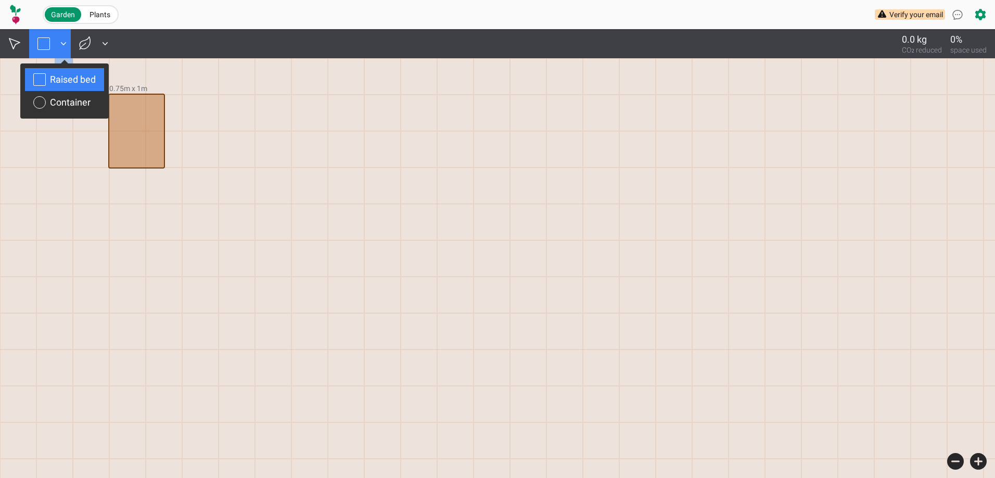
click at [51, 77] on div "Raised bed" at bounding box center [73, 79] width 46 height 15
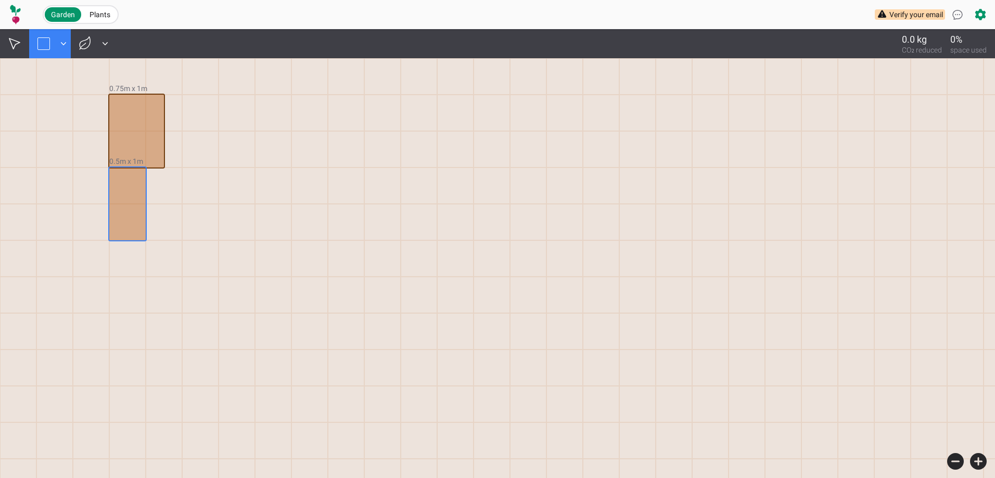
drag, startPoint x: 116, startPoint y: 182, endPoint x: 141, endPoint y: 235, distance: 58.9
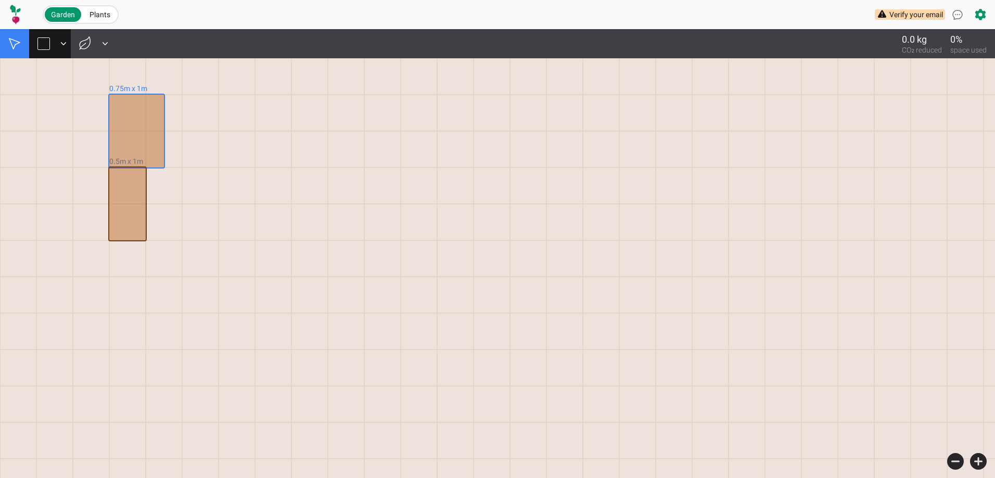
click at [122, 85] on button "0.75m x 1m" at bounding box center [128, 88] width 38 height 10
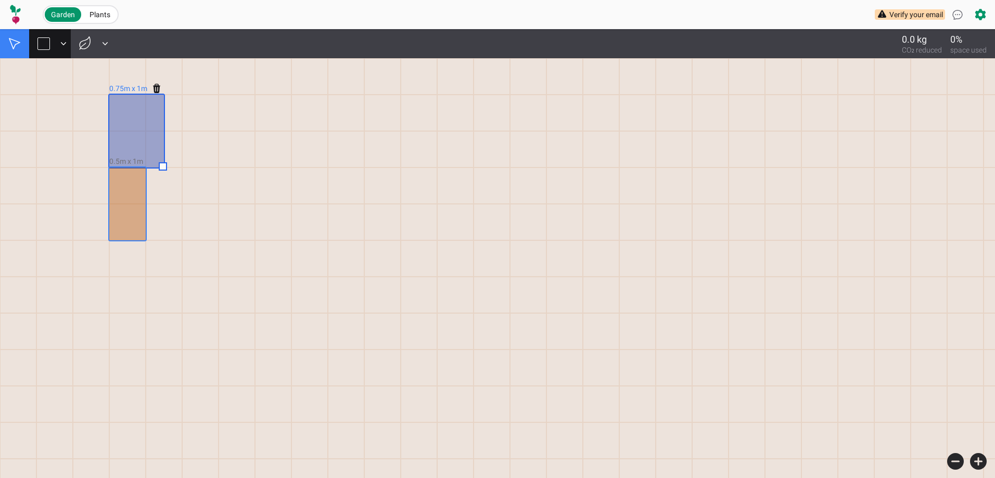
click at [123, 212] on div at bounding box center [127, 204] width 36 height 73
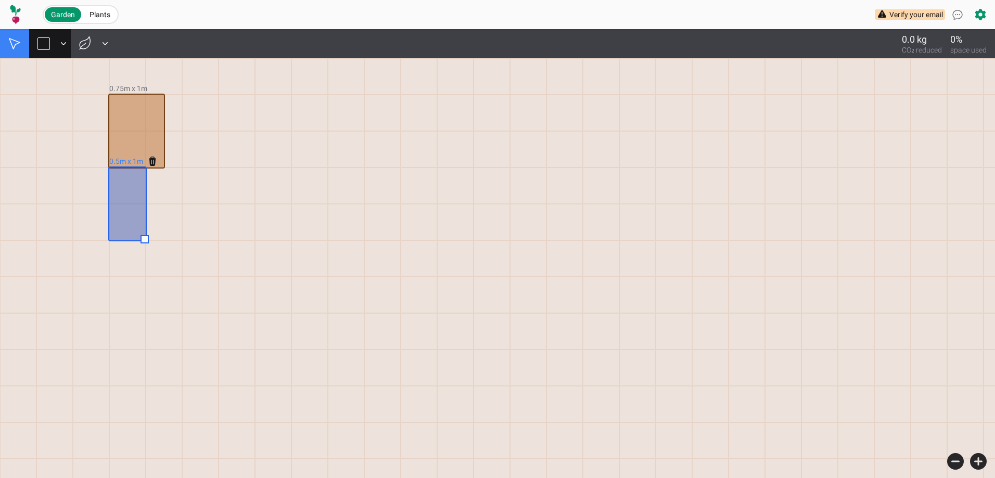
click at [120, 252] on div at bounding box center [127, 259] width 36 height 36
click at [44, 39] on div at bounding box center [43, 43] width 12 height 12
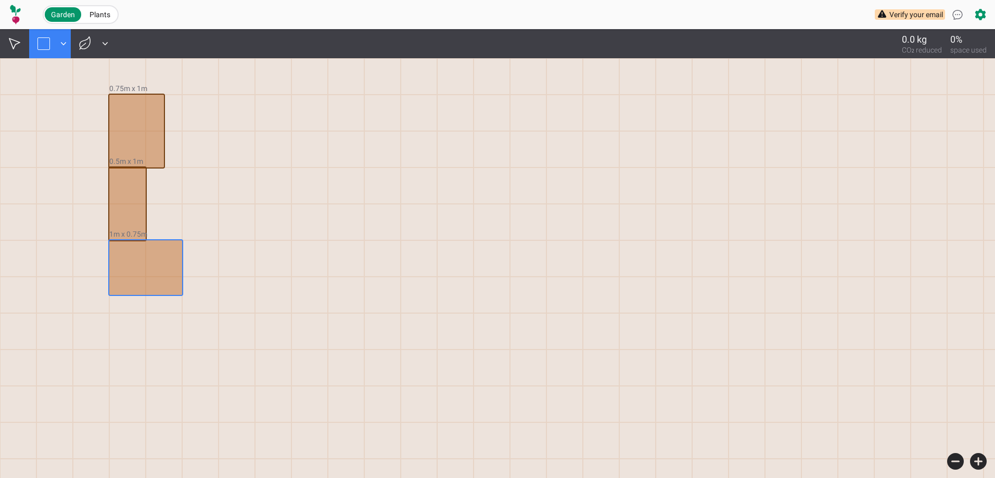
drag, startPoint x: 110, startPoint y: 241, endPoint x: 181, endPoint y: 291, distance: 86.7
click at [44, 45] on div at bounding box center [43, 43] width 12 height 12
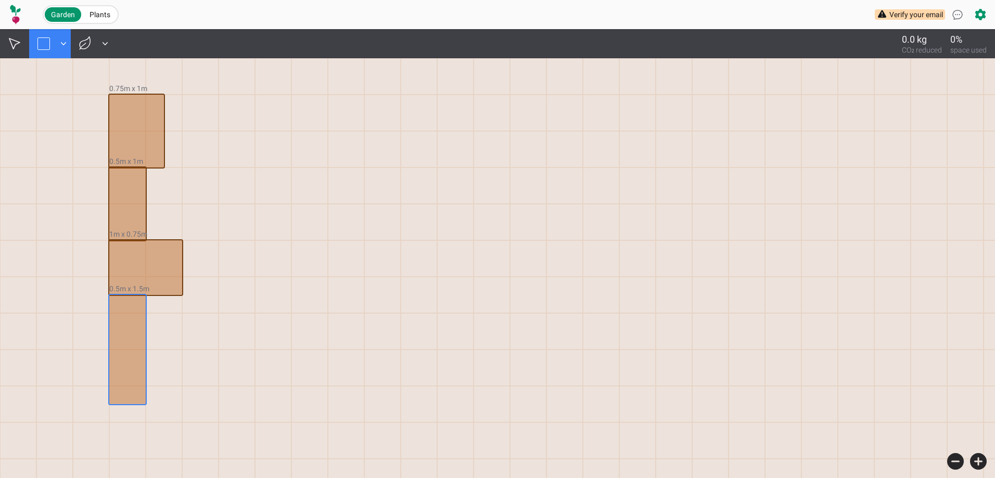
drag, startPoint x: 116, startPoint y: 312, endPoint x: 137, endPoint y: 394, distance: 84.5
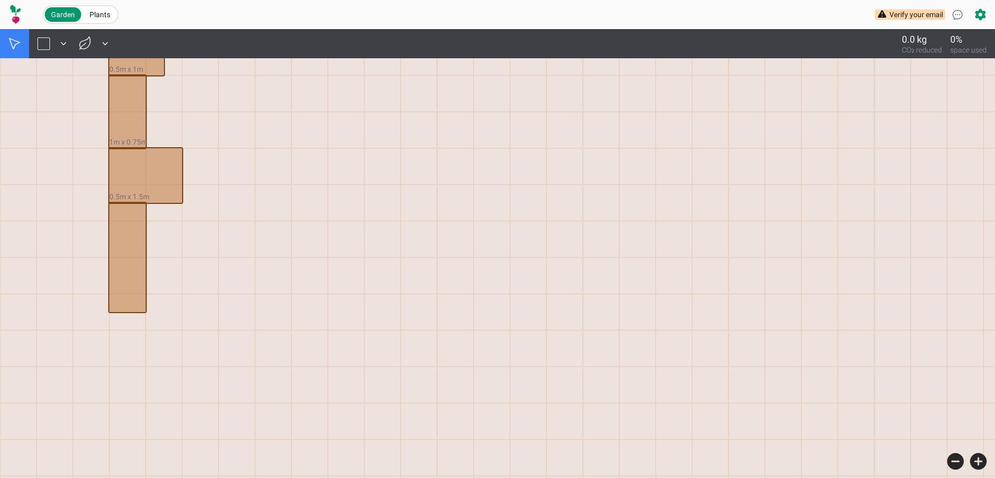
scroll to position [104, 0]
click at [144, 146] on div at bounding box center [145, 163] width 73 height 55
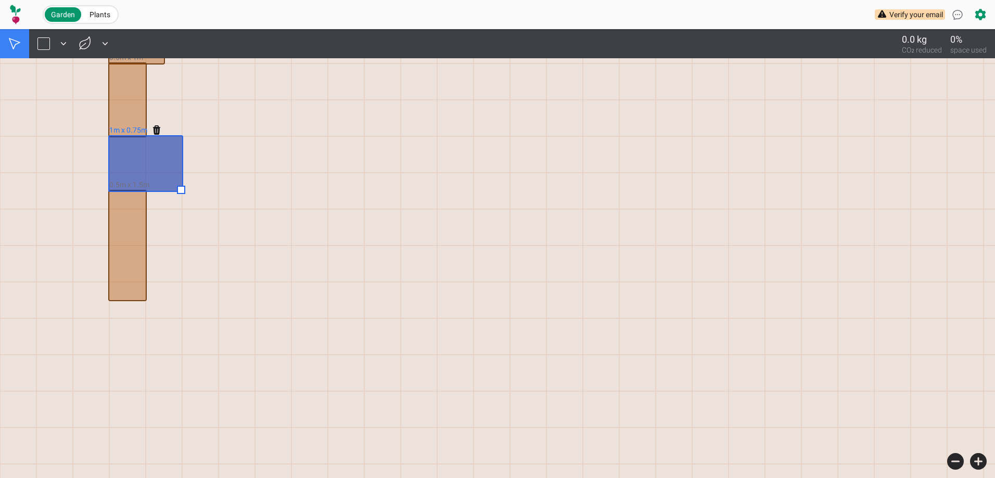
drag, startPoint x: 148, startPoint y: 149, endPoint x: 132, endPoint y: 160, distance: 19.5
click at [49, 34] on button at bounding box center [43, 43] width 29 height 29
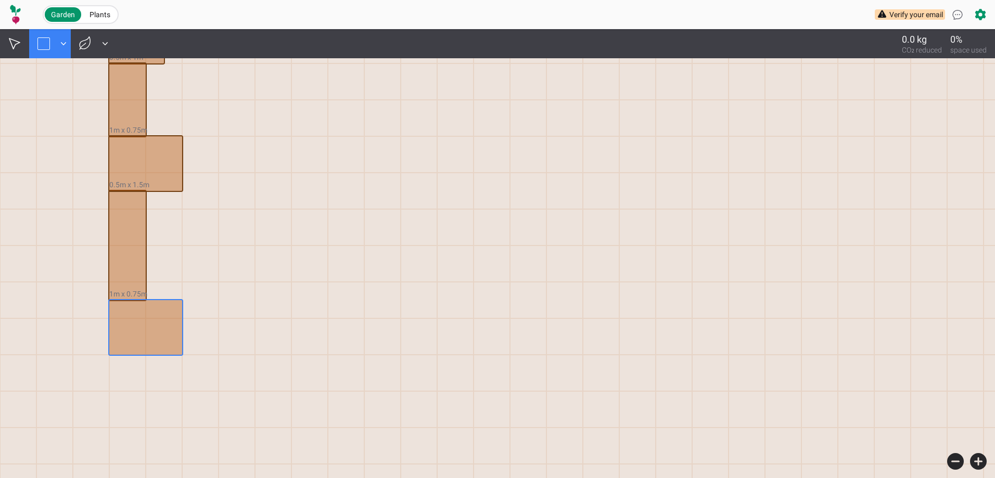
drag, startPoint x: 116, startPoint y: 313, endPoint x: 177, endPoint y: 350, distance: 70.8
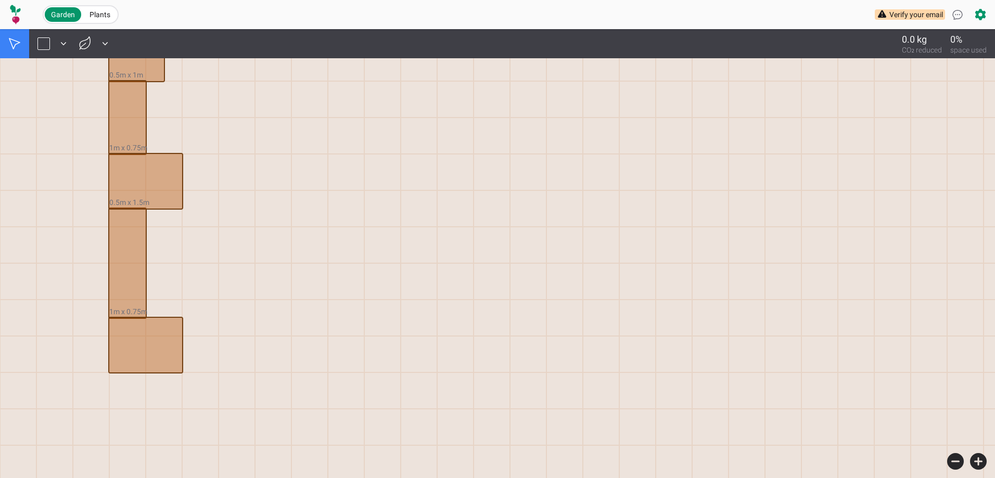
scroll to position [0, 0]
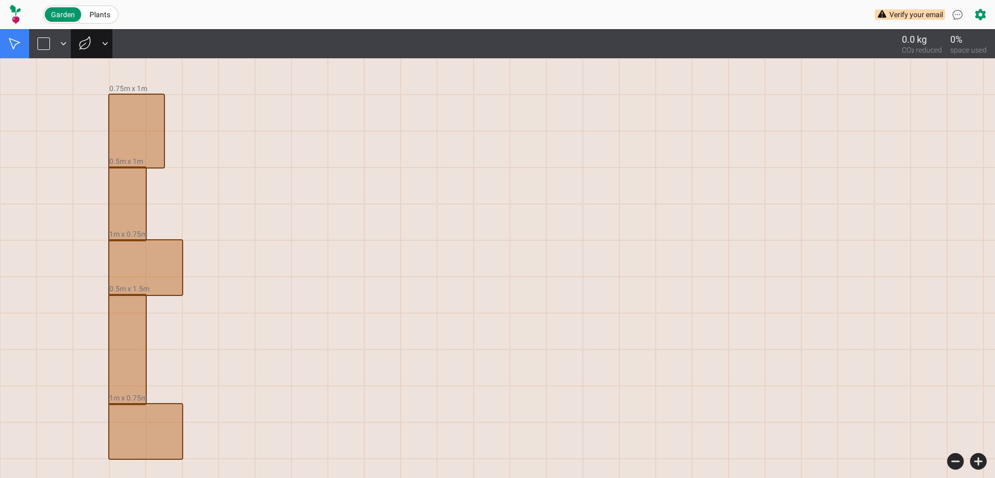
click at [87, 37] on icon at bounding box center [85, 43] width 17 height 17
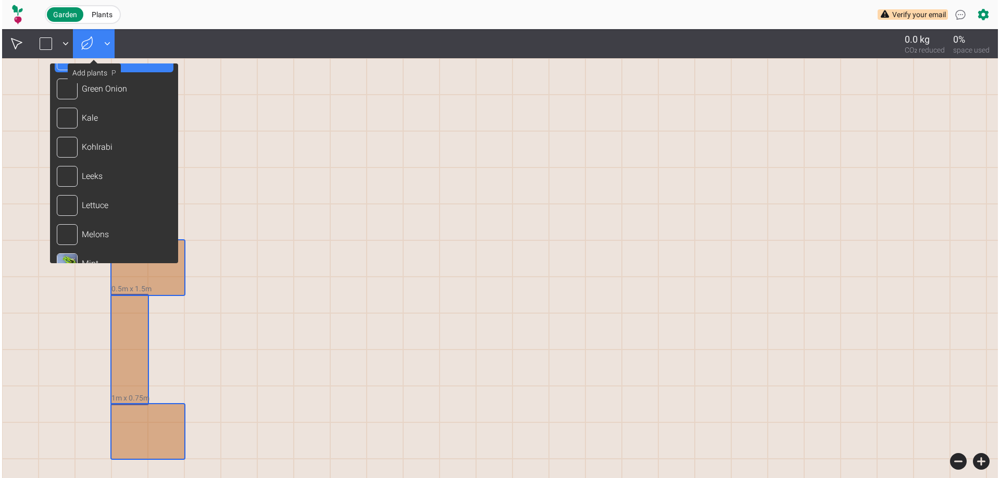
scroll to position [677, 0]
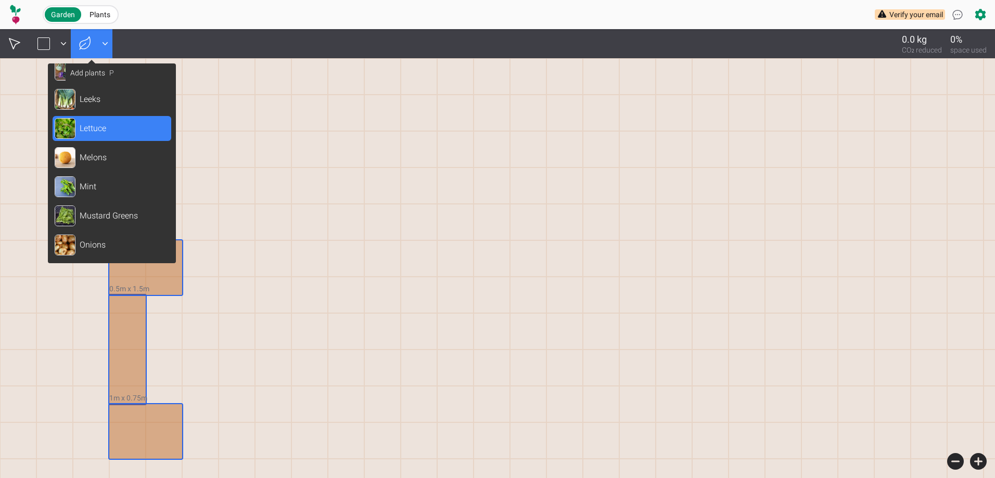
click at [111, 129] on div "Lettuce" at bounding box center [112, 128] width 119 height 25
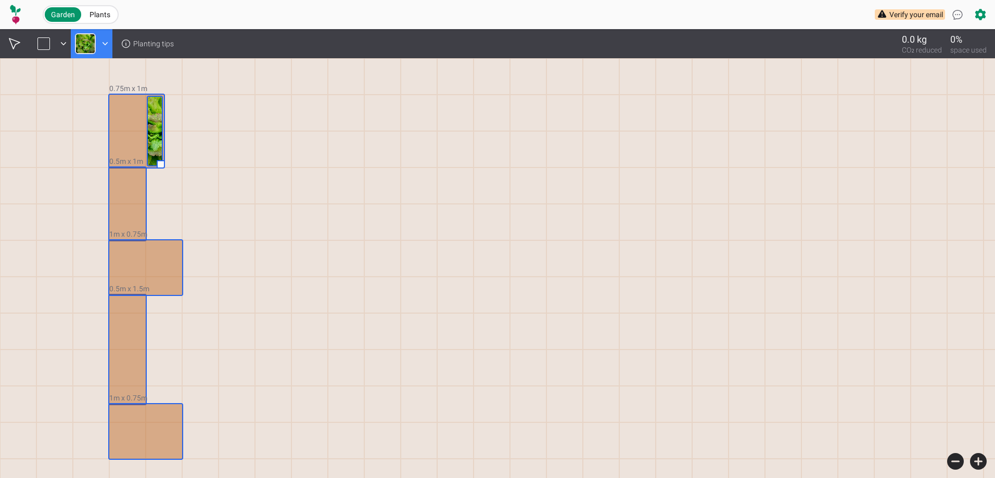
drag, startPoint x: 159, startPoint y: 102, endPoint x: 159, endPoint y: 160, distance: 57.8
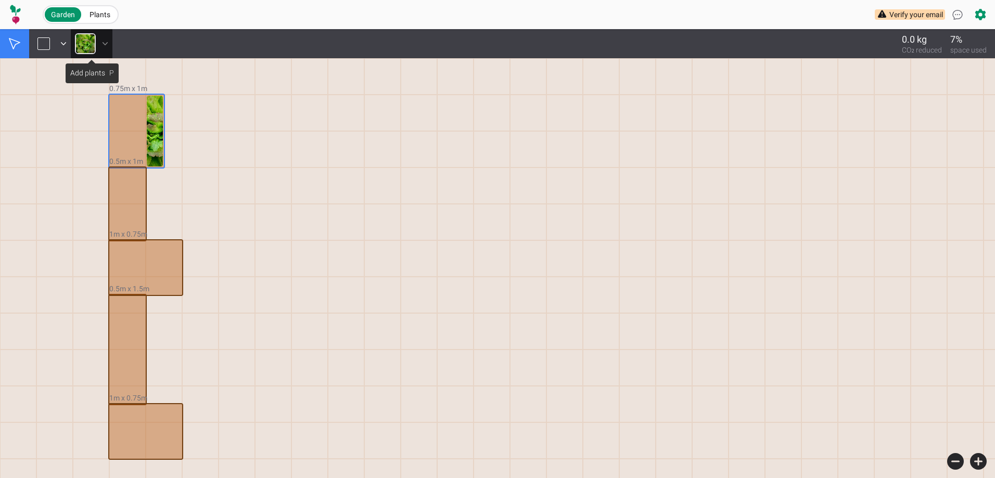
click at [103, 40] on icon at bounding box center [105, 44] width 10 height 10
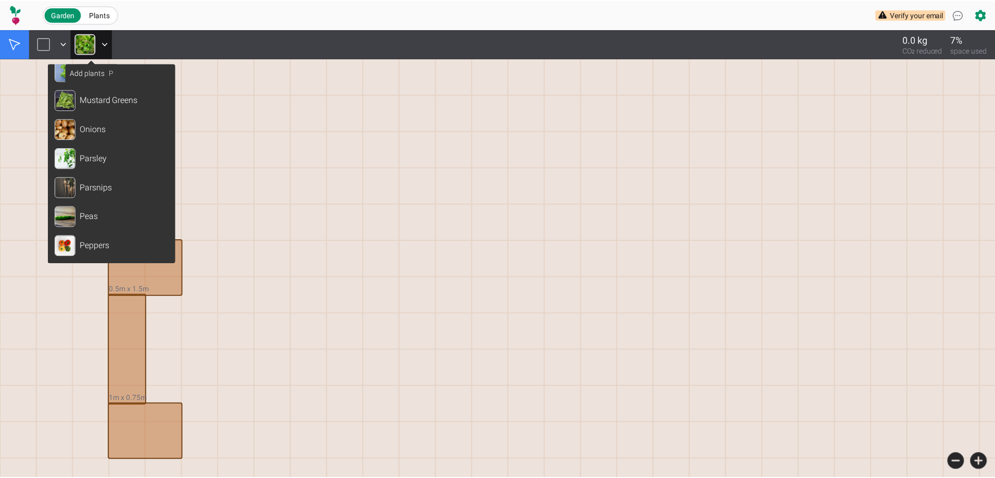
scroll to position [833, 0]
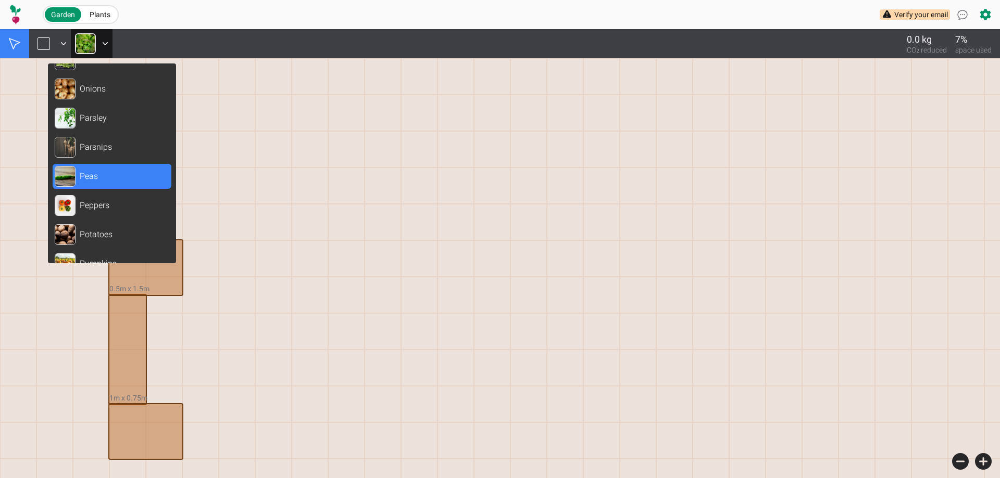
click at [73, 175] on img at bounding box center [65, 176] width 21 height 21
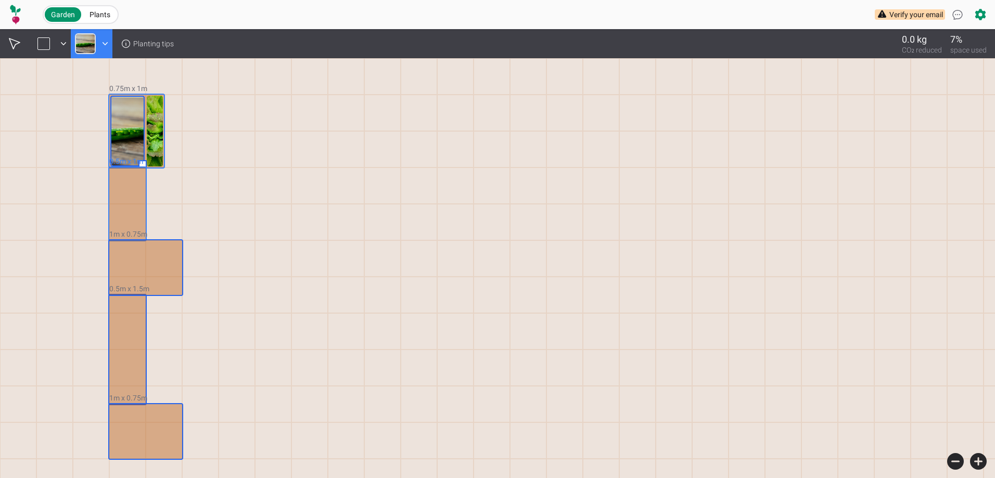
drag, startPoint x: 115, startPoint y: 109, endPoint x: 137, endPoint y: 157, distance: 52.7
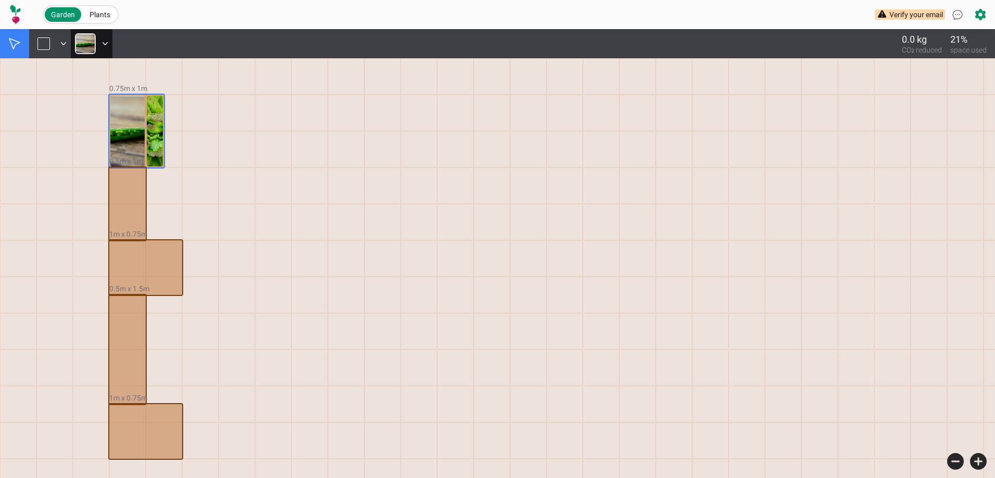
drag, startPoint x: 210, startPoint y: 109, endPoint x: 61, endPoint y: 122, distance: 148.9
drag, startPoint x: 61, startPoint y: 122, endPoint x: 70, endPoint y: 78, distance: 45.1
click at [70, 78] on div at bounding box center [54, 76] width 36 height 36
click at [120, 123] on div at bounding box center [127, 131] width 34 height 71
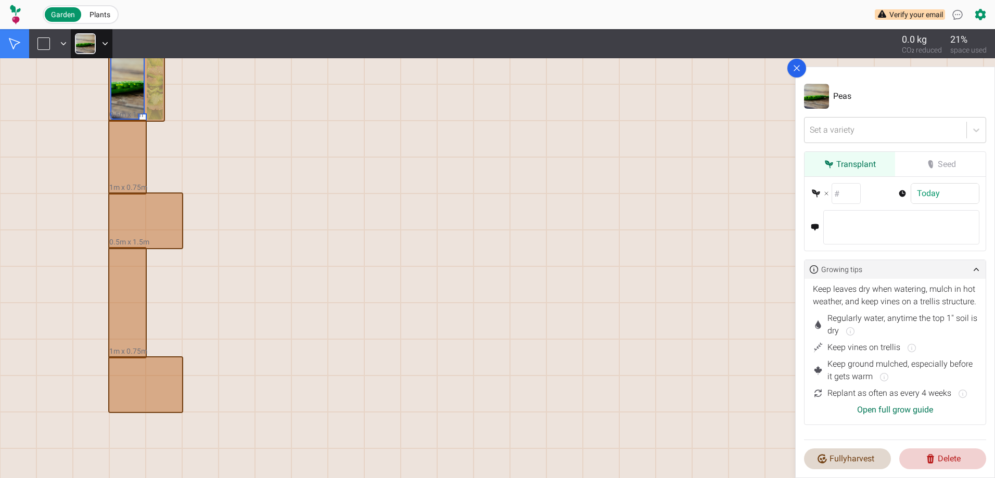
scroll to position [0, 0]
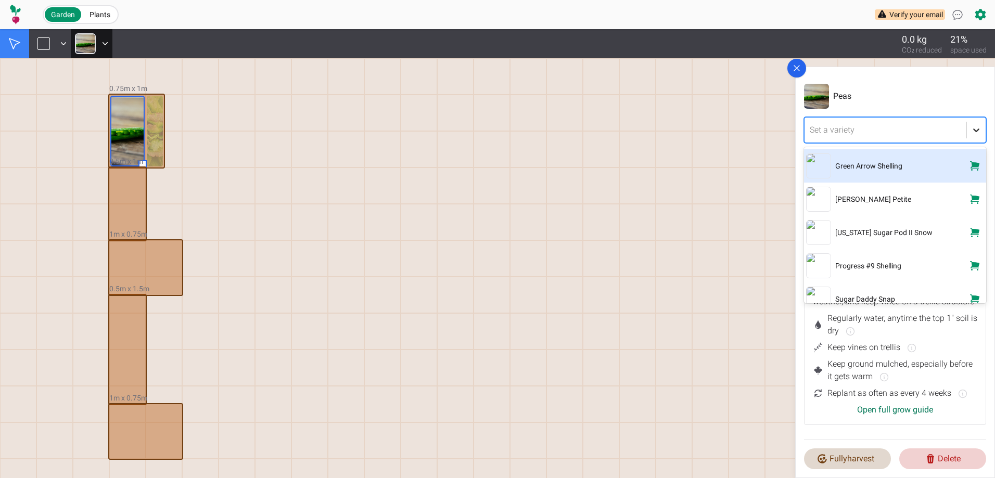
click at [976, 128] on icon at bounding box center [977, 130] width 10 height 10
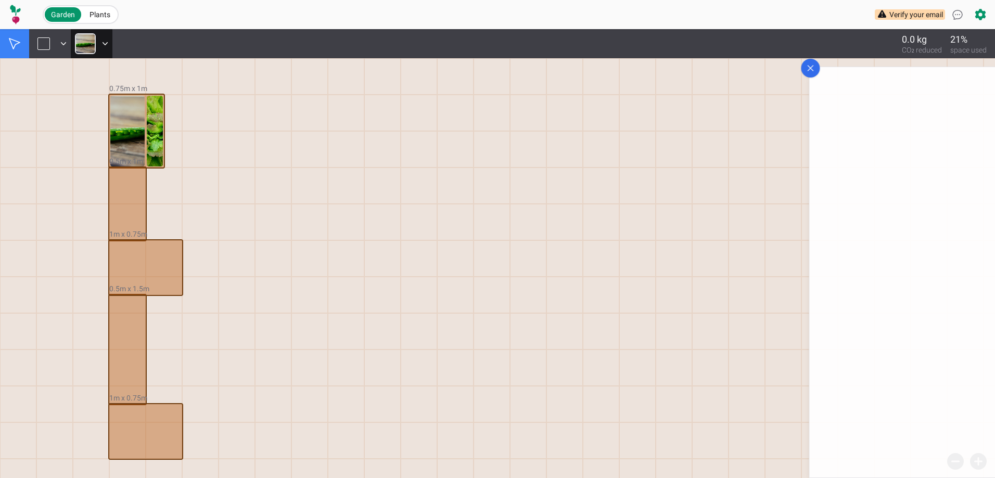
click at [704, 229] on div at bounding box center [710, 222] width 36 height 36
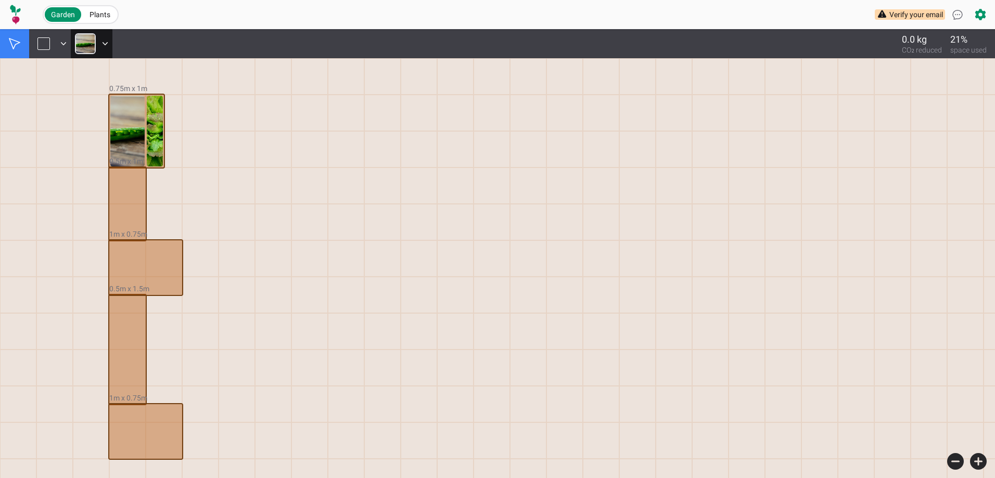
click at [102, 49] on button at bounding box center [106, 43] width 12 height 29
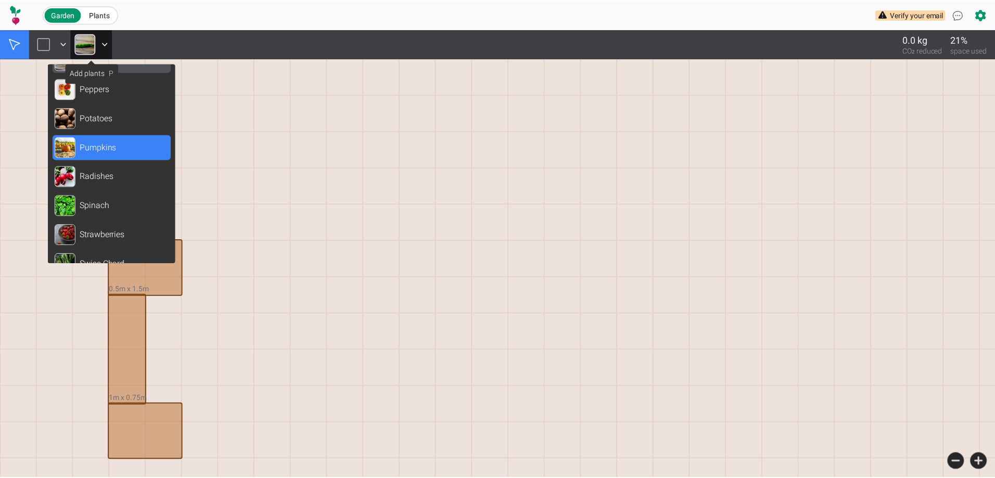
scroll to position [1041, 0]
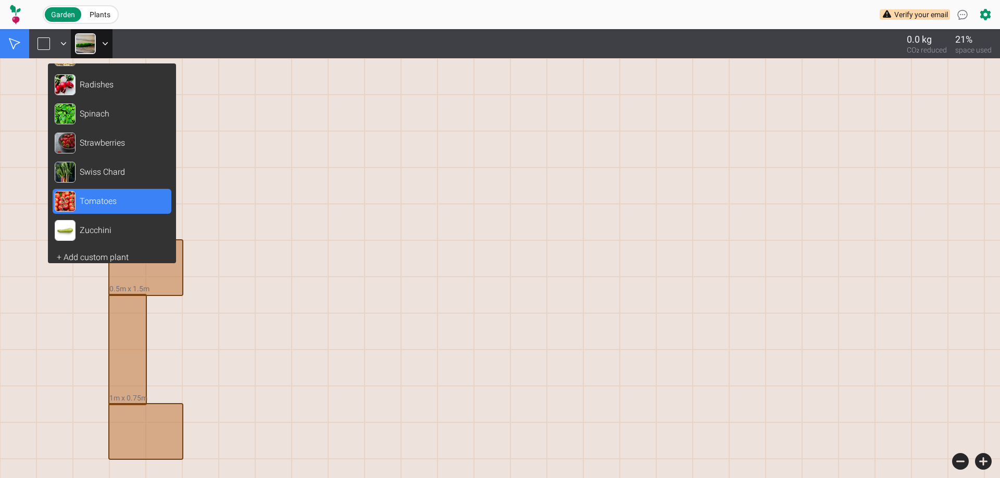
click at [100, 195] on div "Tomatoes" at bounding box center [112, 201] width 119 height 25
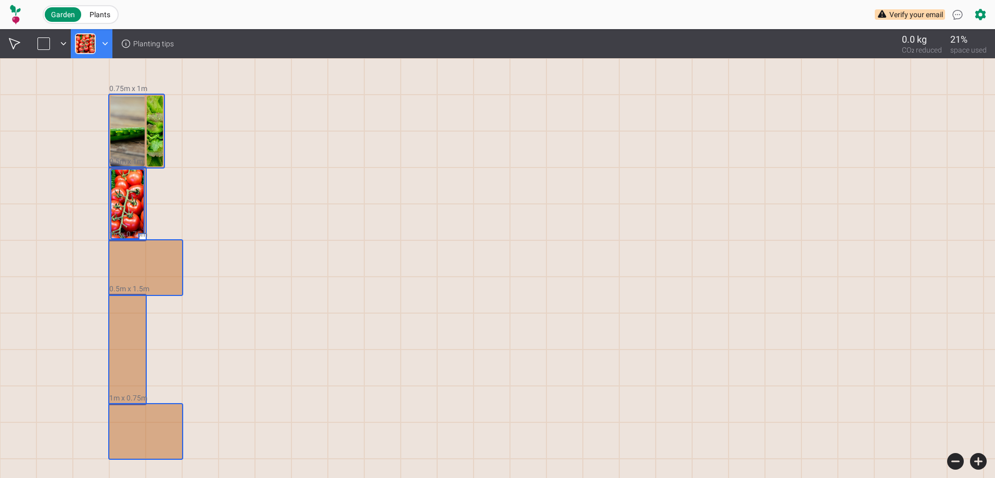
drag, startPoint x: 118, startPoint y: 182, endPoint x: 133, endPoint y: 224, distance: 44.8
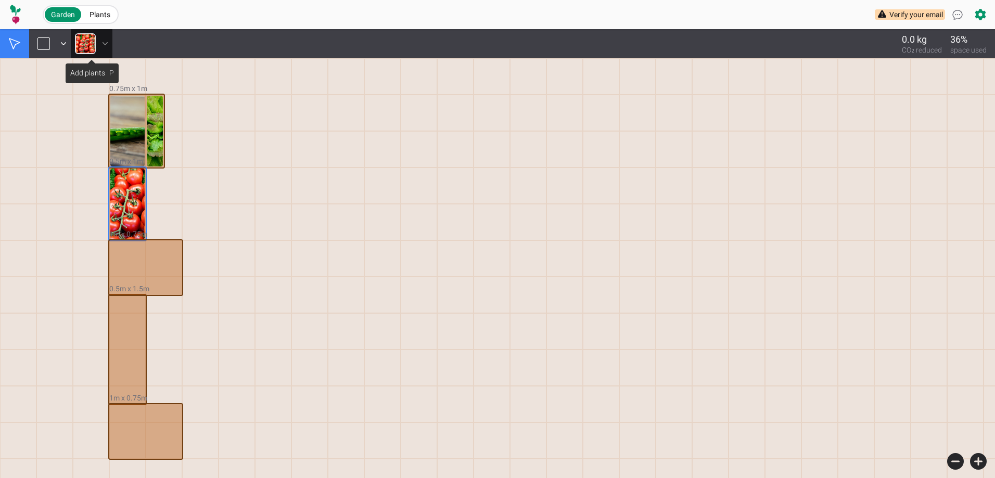
click at [102, 45] on icon at bounding box center [105, 44] width 10 height 10
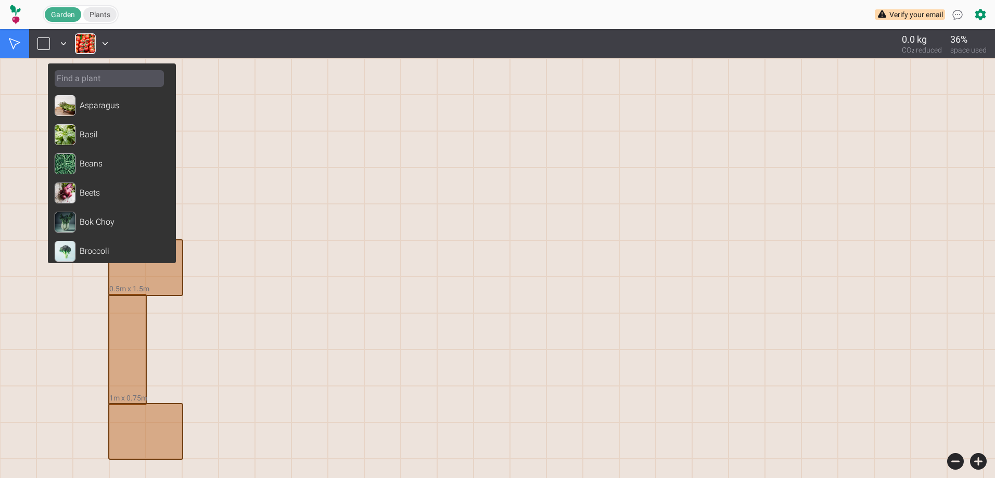
click at [104, 15] on span "Plants" at bounding box center [100, 14] width 21 height 8
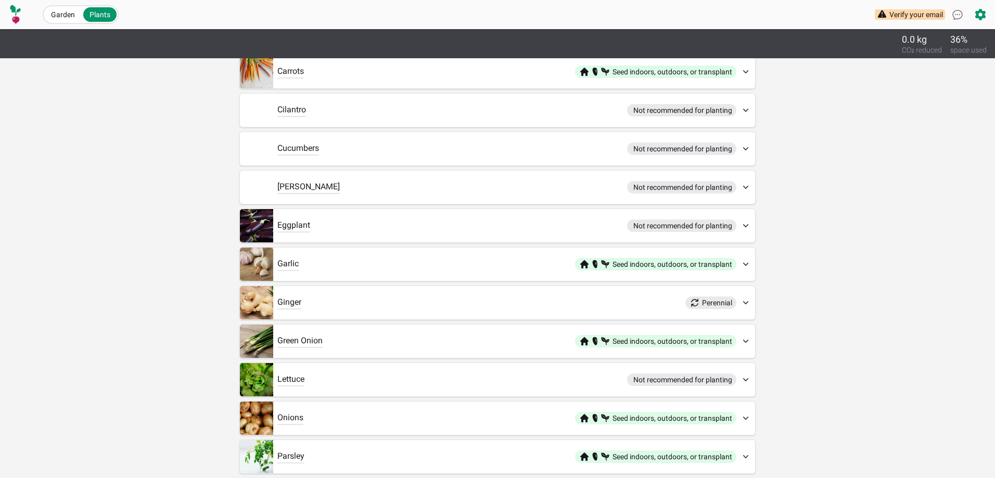
scroll to position [208, 0]
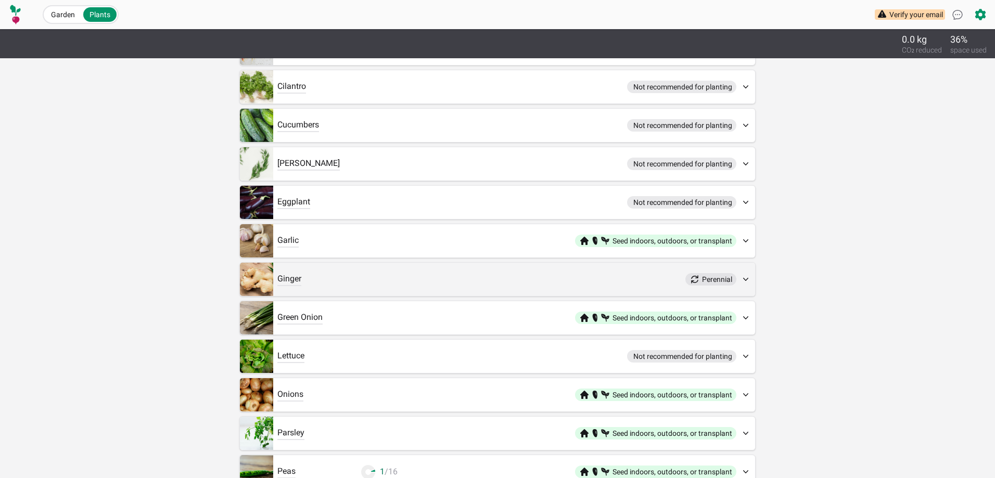
click at [738, 276] on div "Perennial" at bounding box center [719, 279] width 74 height 21
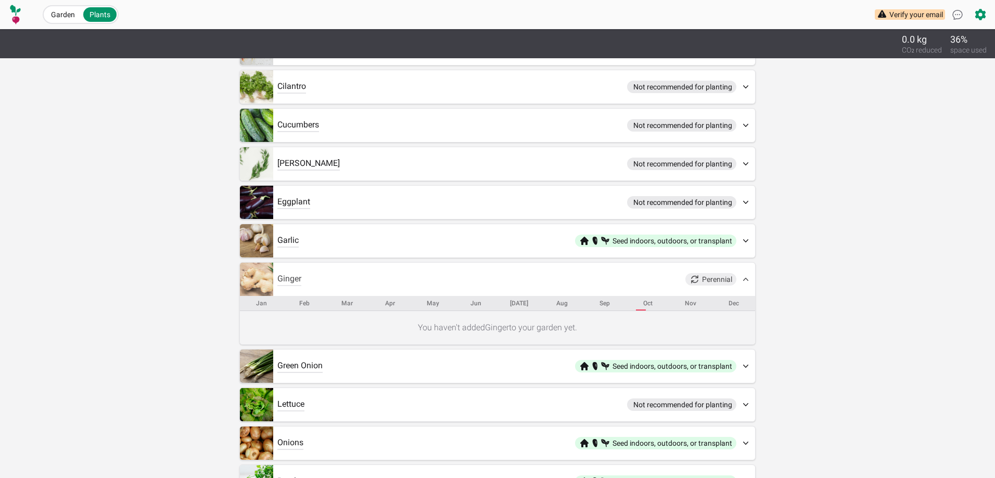
click at [700, 280] on icon at bounding box center [695, 279] width 10 height 10
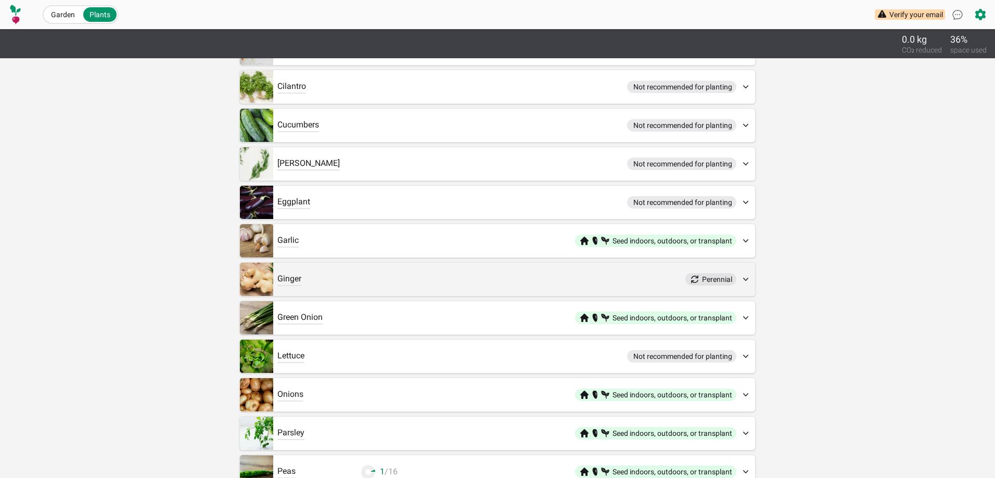
click at [700, 280] on icon at bounding box center [695, 279] width 10 height 10
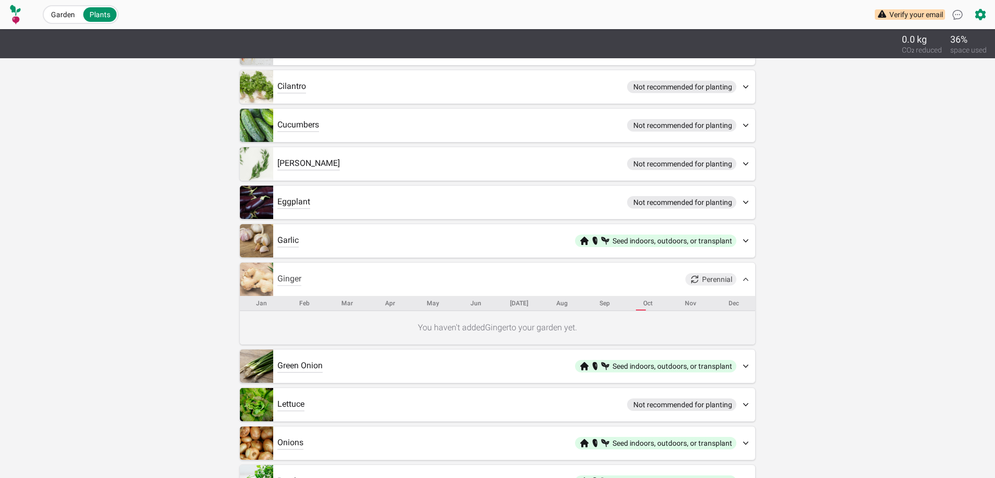
click at [700, 280] on icon at bounding box center [695, 279] width 10 height 10
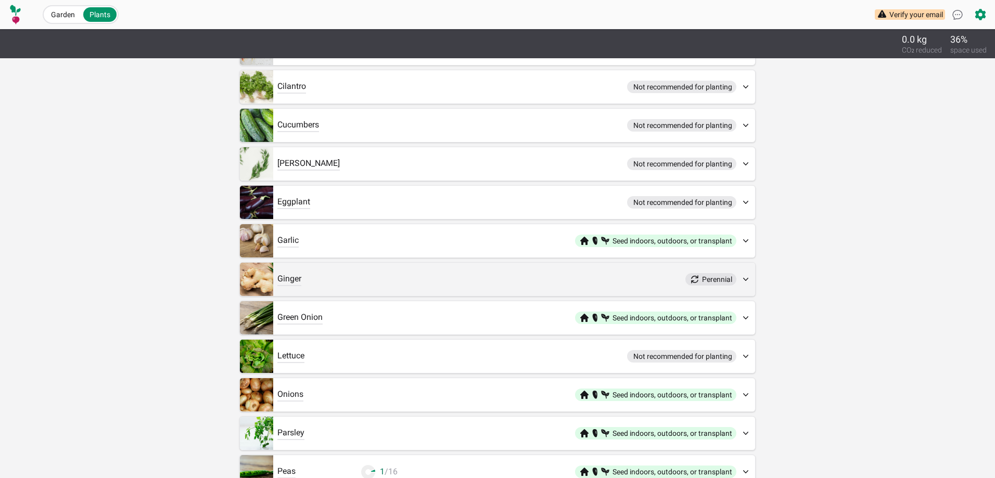
click at [262, 285] on img at bounding box center [256, 279] width 33 height 33
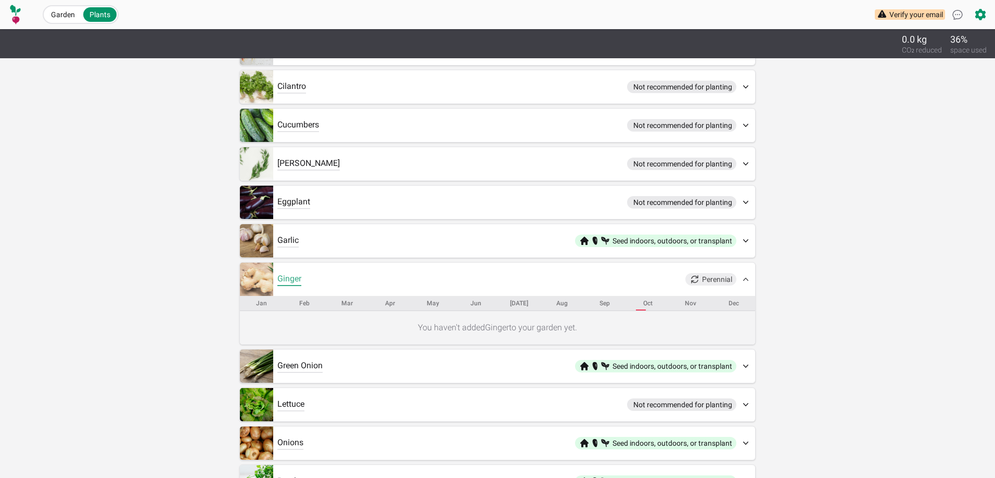
click at [280, 280] on span "Ginger" at bounding box center [290, 279] width 24 height 12
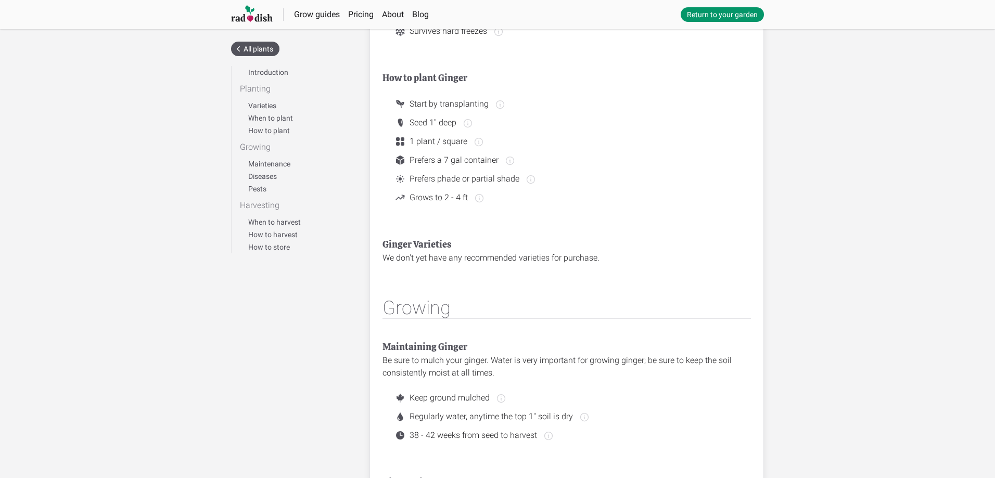
scroll to position [52, 0]
